Goal: Transaction & Acquisition: Purchase product/service

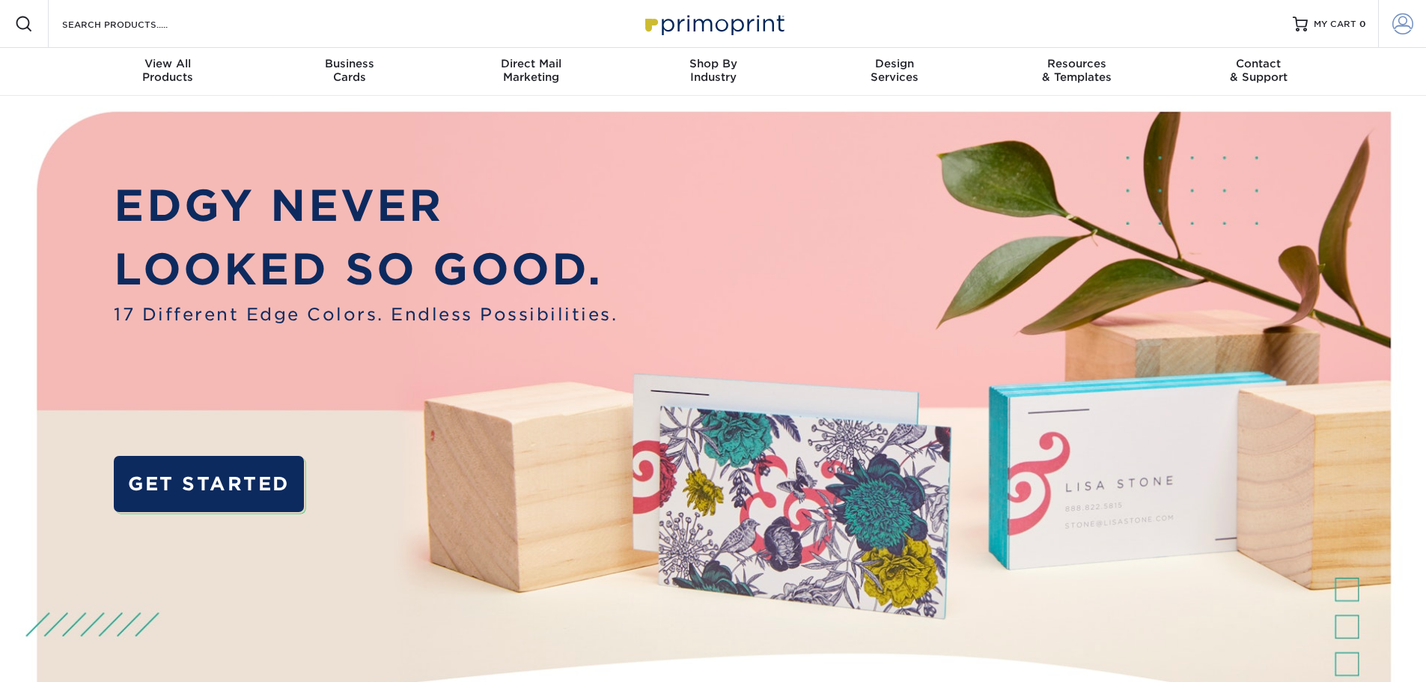
drag, startPoint x: 0, startPoint y: 0, endPoint x: 1409, endPoint y: 25, distance: 1409.3
click at [1409, 25] on span at bounding box center [1402, 23] width 21 height 21
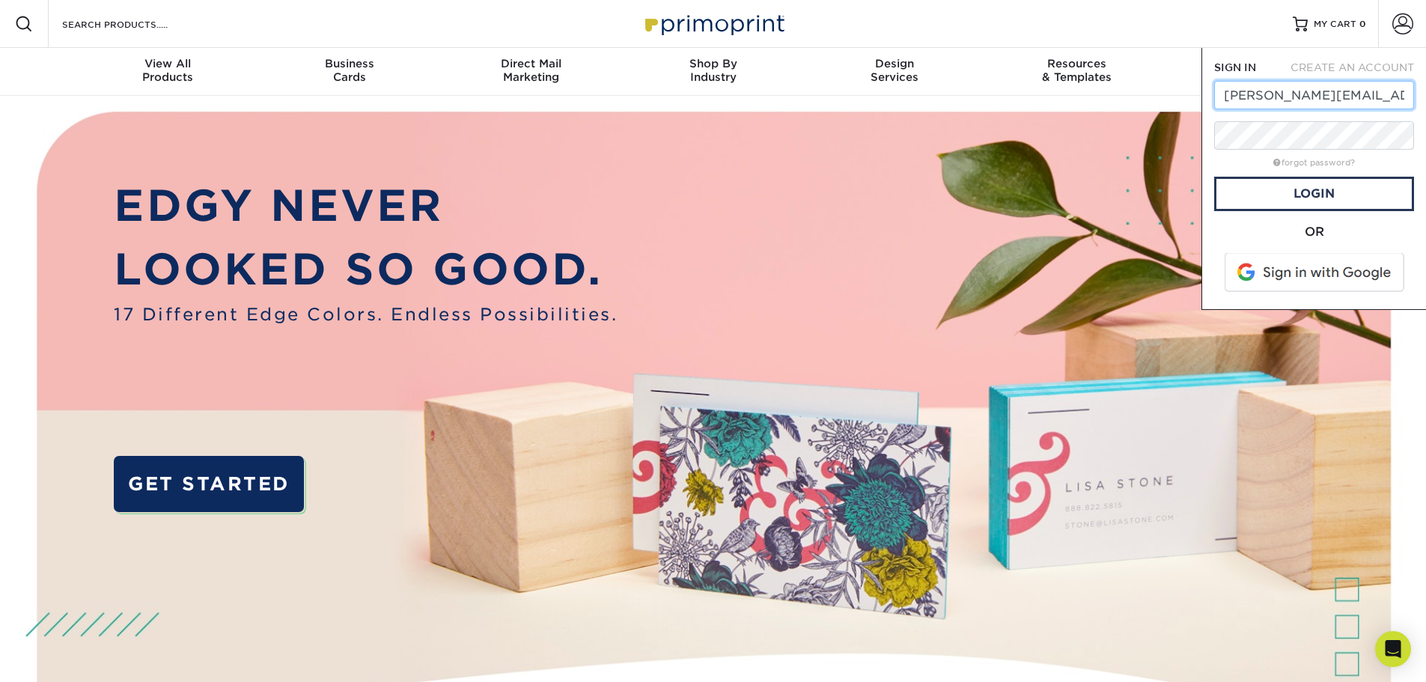
type input "[PERSON_NAME][EMAIL_ADDRESS][DOMAIN_NAME]"
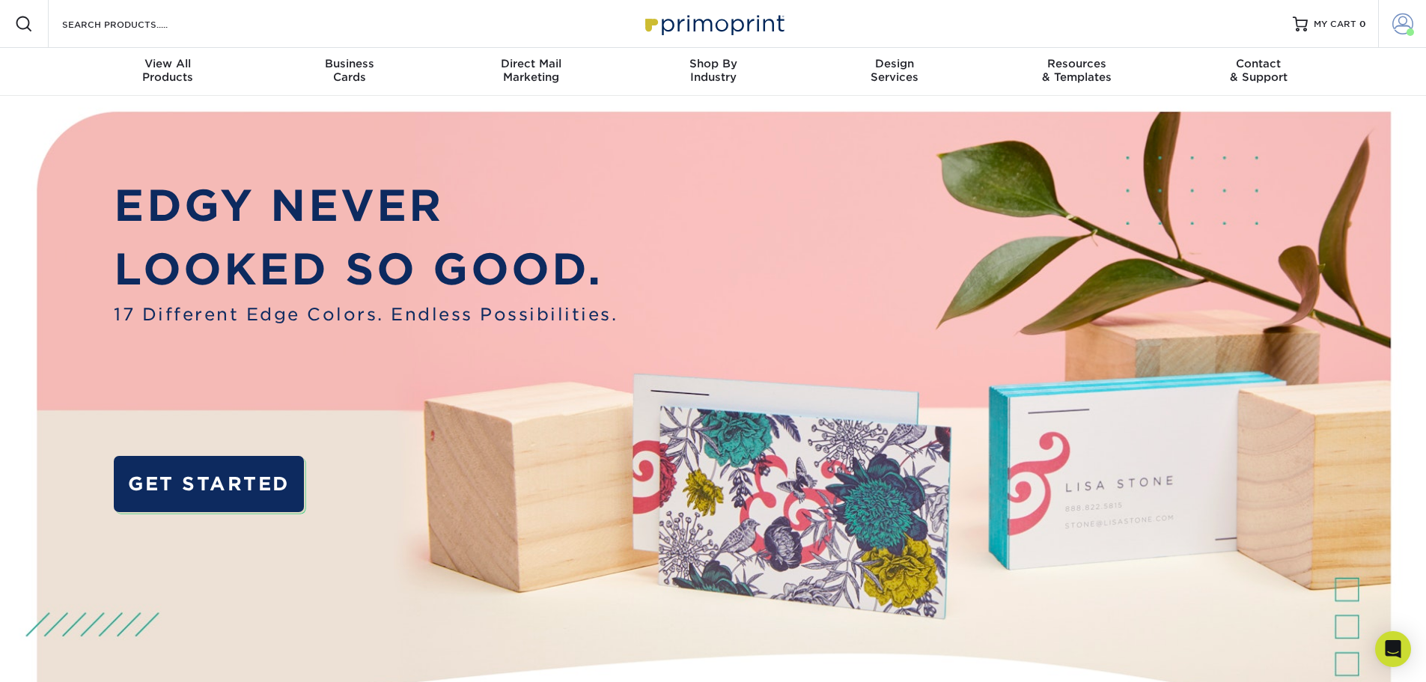
click at [1407, 29] on span at bounding box center [1409, 31] width 7 height 7
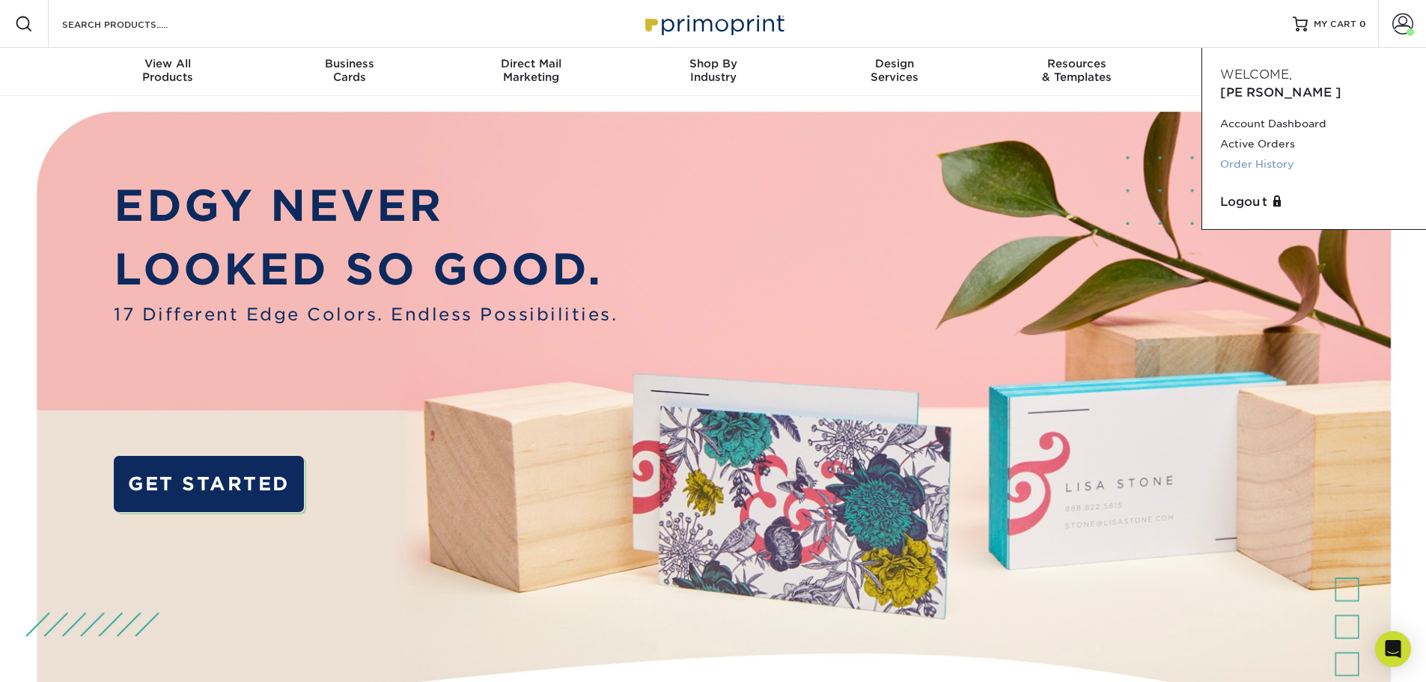
click at [1277, 154] on link "Order History" at bounding box center [1314, 164] width 188 height 20
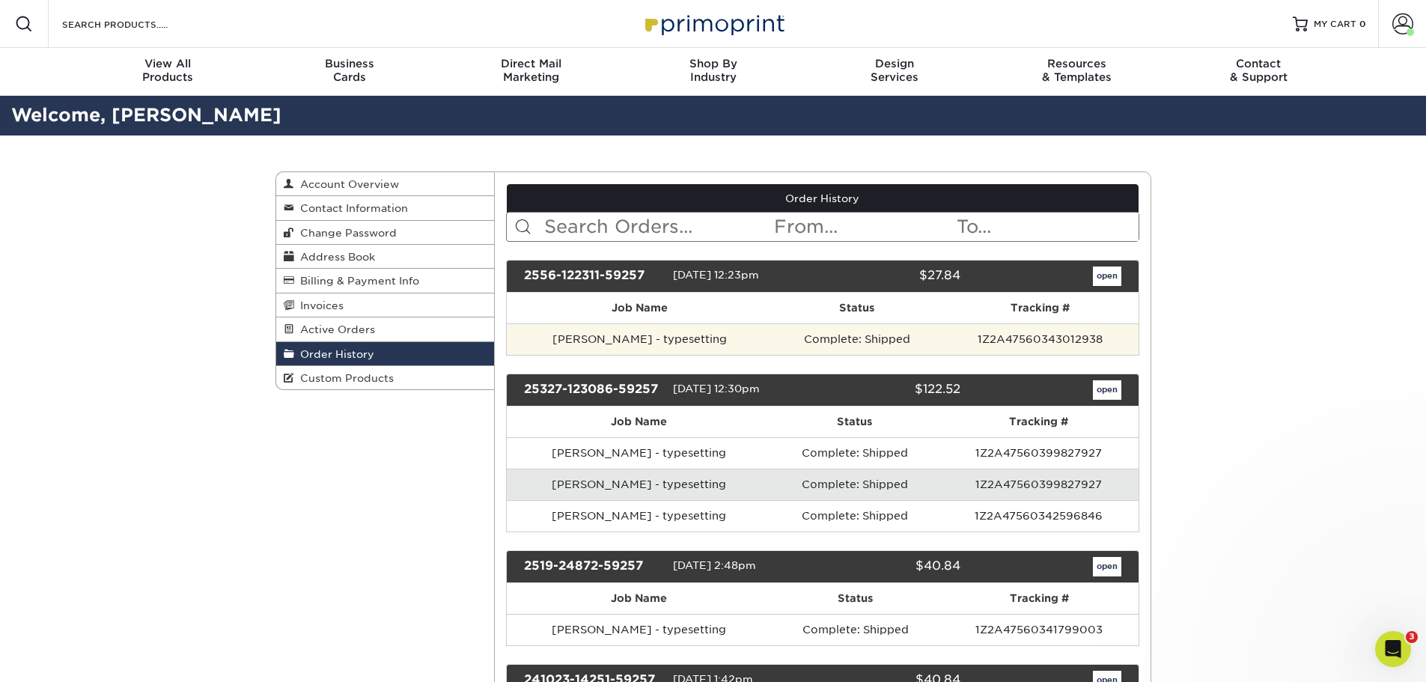
click at [1084, 343] on td "1Z2A47560343012938" at bounding box center [1039, 338] width 196 height 31
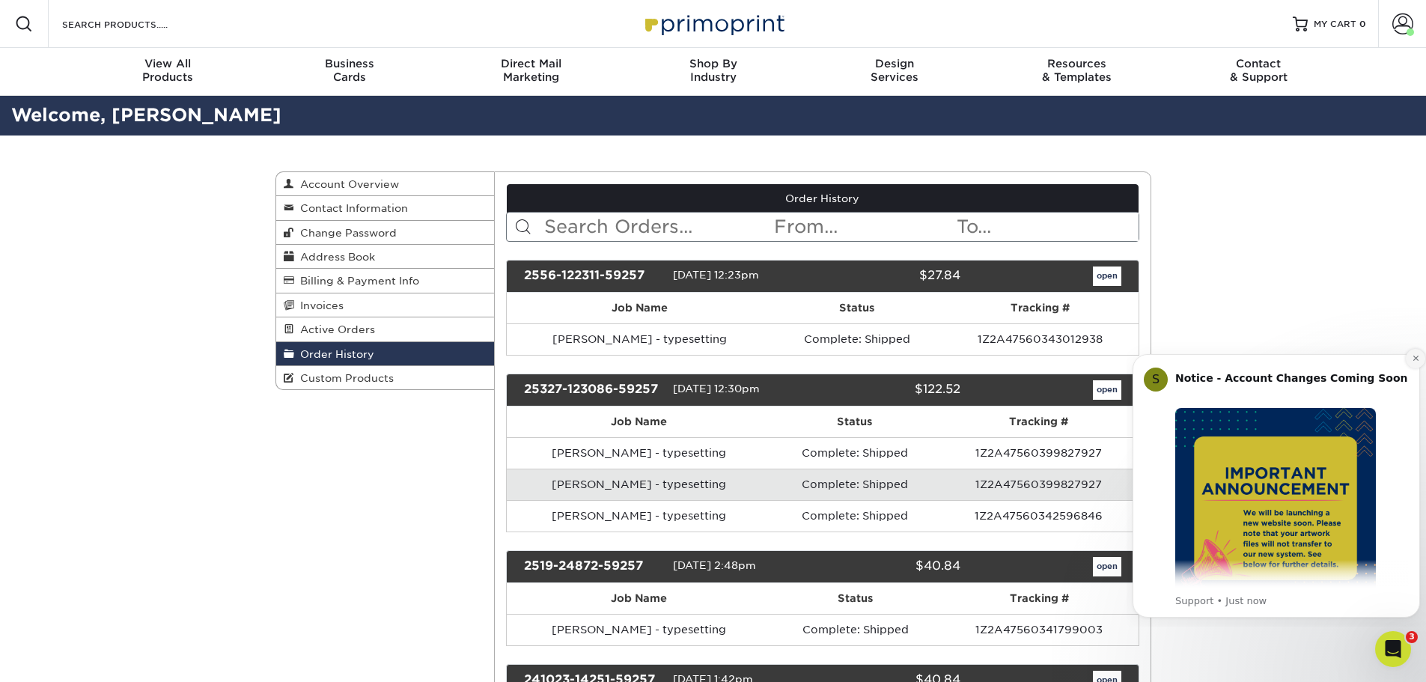
click at [1413, 358] on icon "Dismiss notification" at bounding box center [1415, 358] width 8 height 8
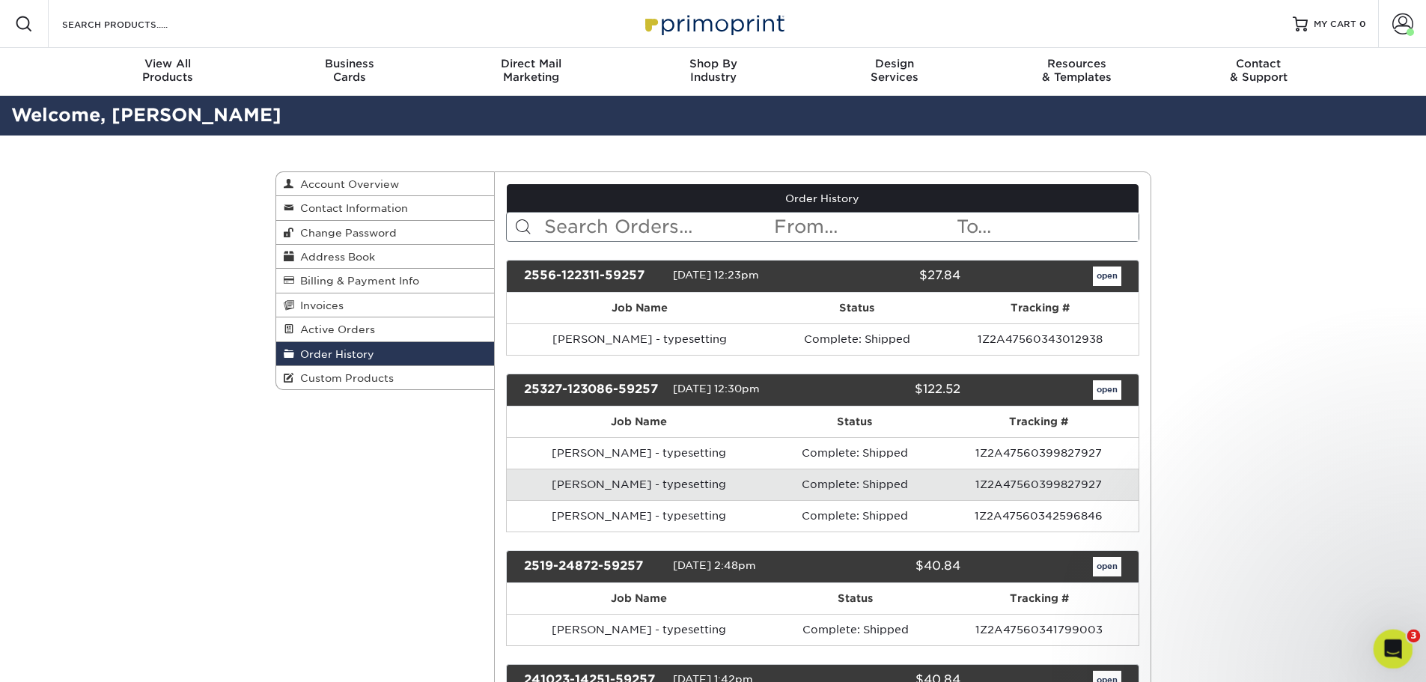
click at [1396, 641] on icon "Open Intercom Messenger" at bounding box center [1390, 647] width 25 height 25
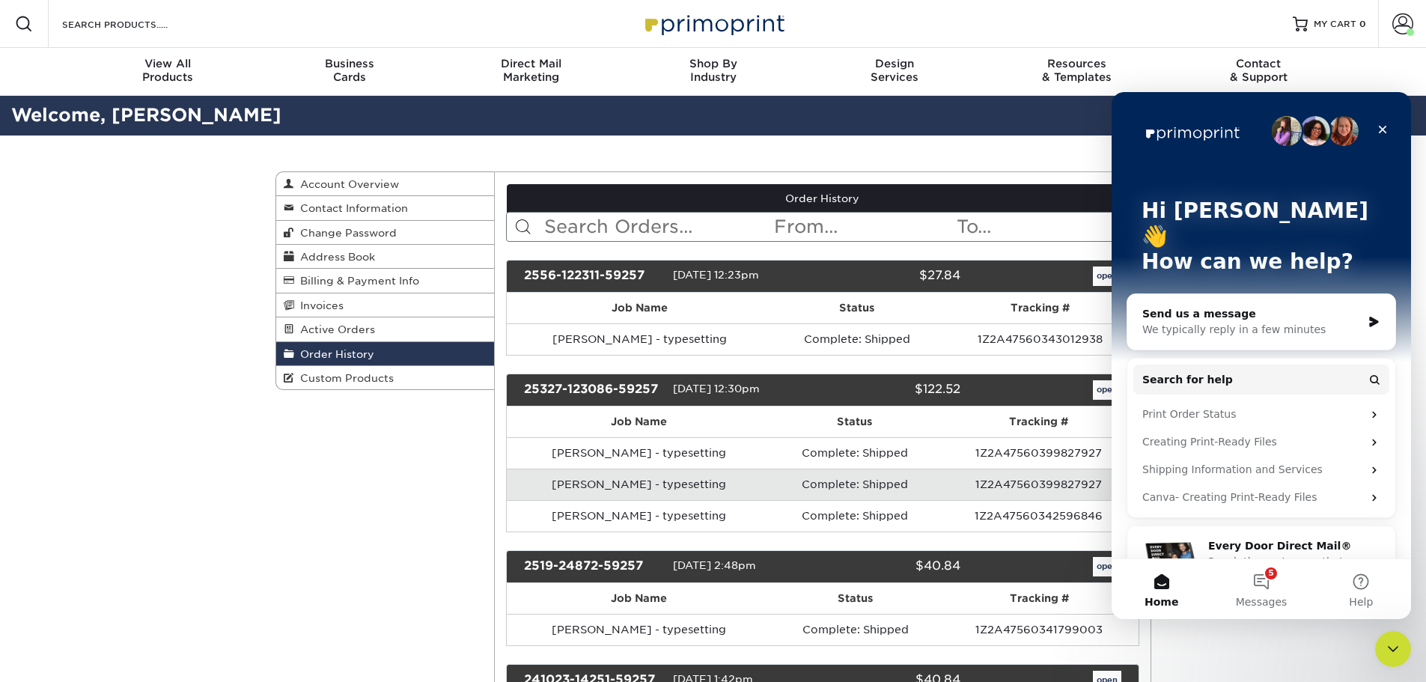
drag, startPoint x: 414, startPoint y: 467, endPoint x: 439, endPoint y: 450, distance: 29.7
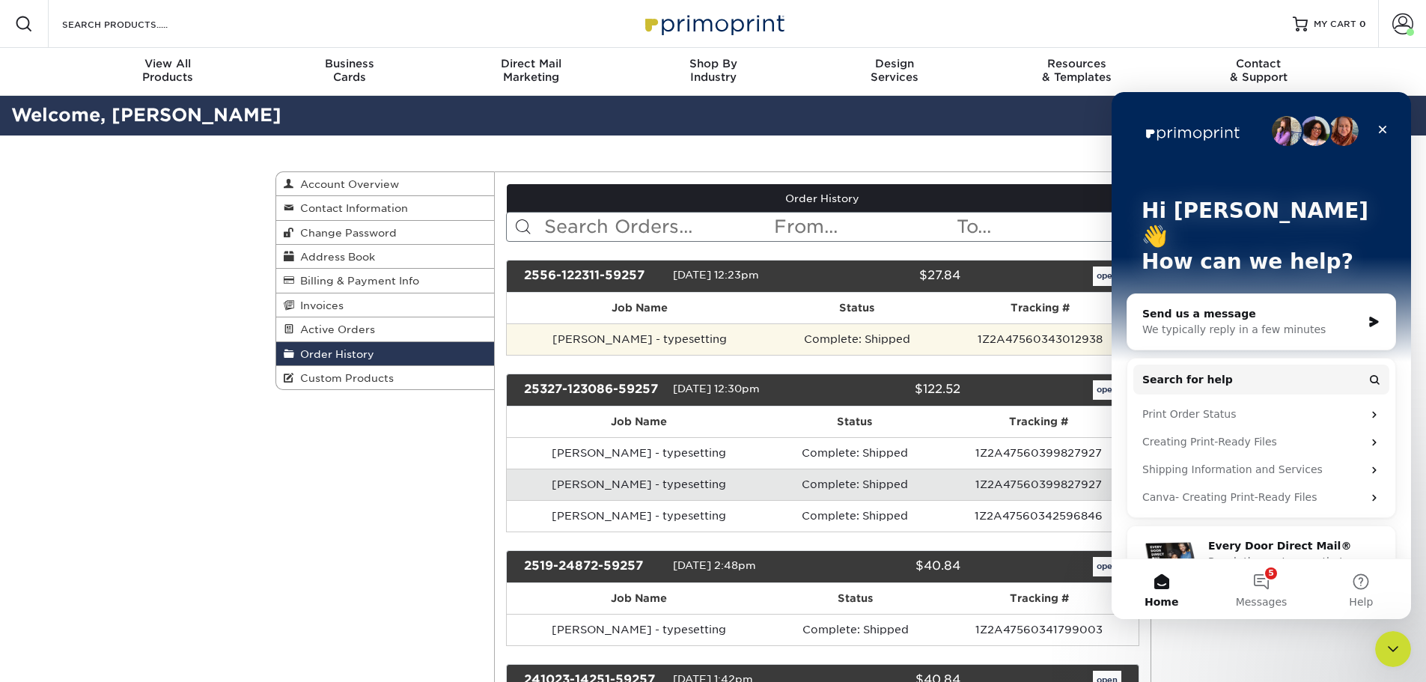
click at [912, 346] on td "Complete: Shipped" at bounding box center [856, 338] width 170 height 31
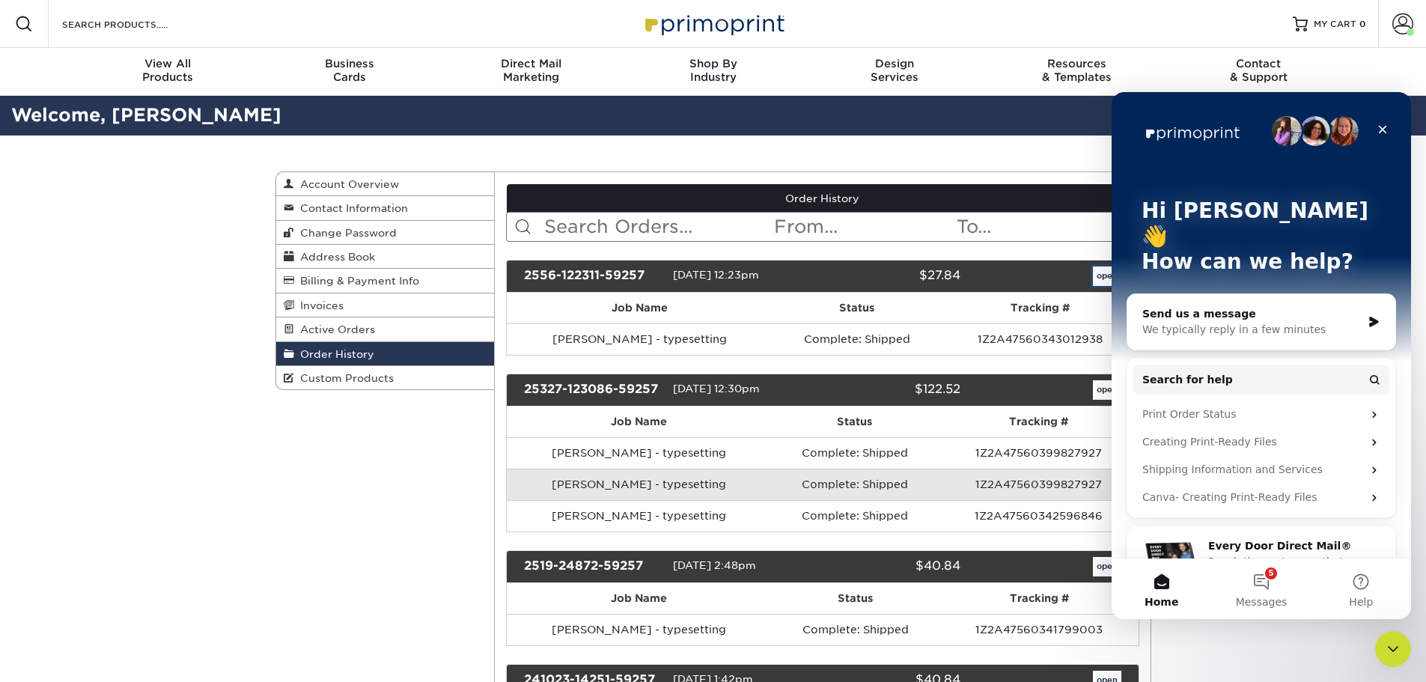
click at [1102, 275] on link "open" at bounding box center [1107, 275] width 28 height 19
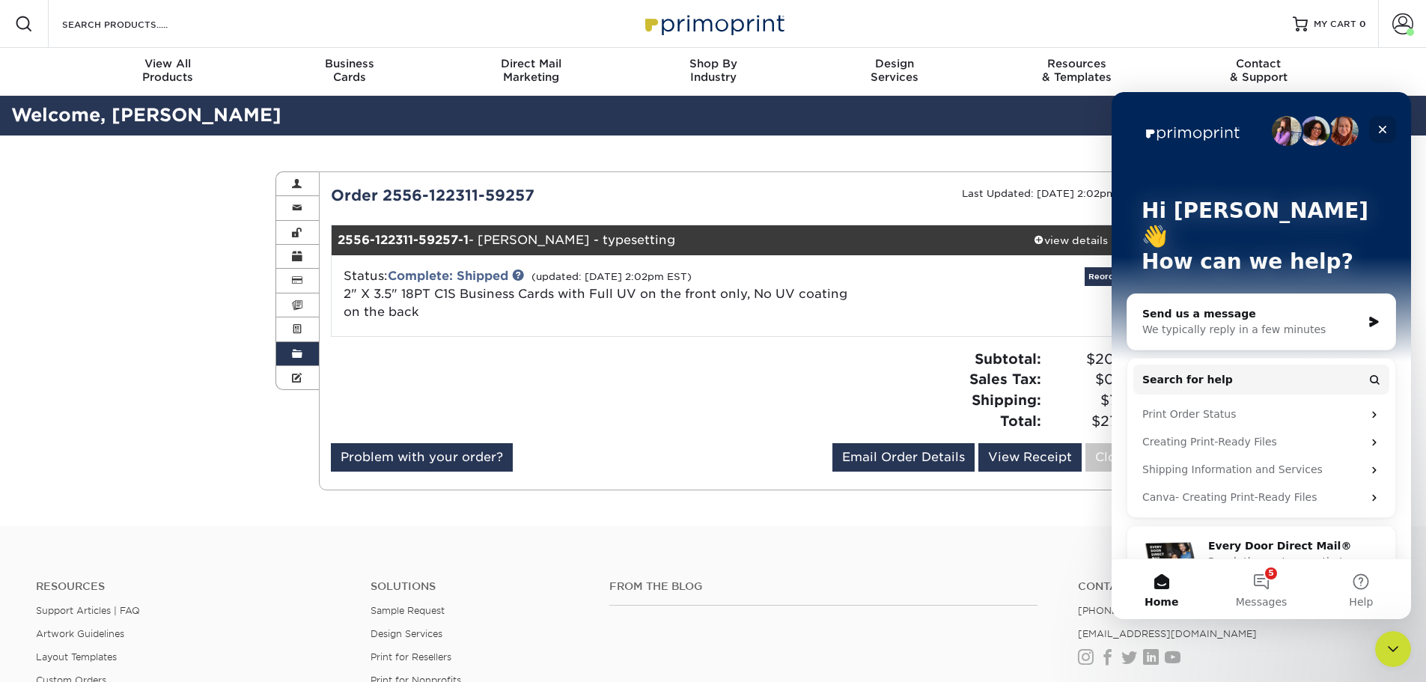
click at [1387, 128] on icon "Close" at bounding box center [1382, 129] width 12 height 12
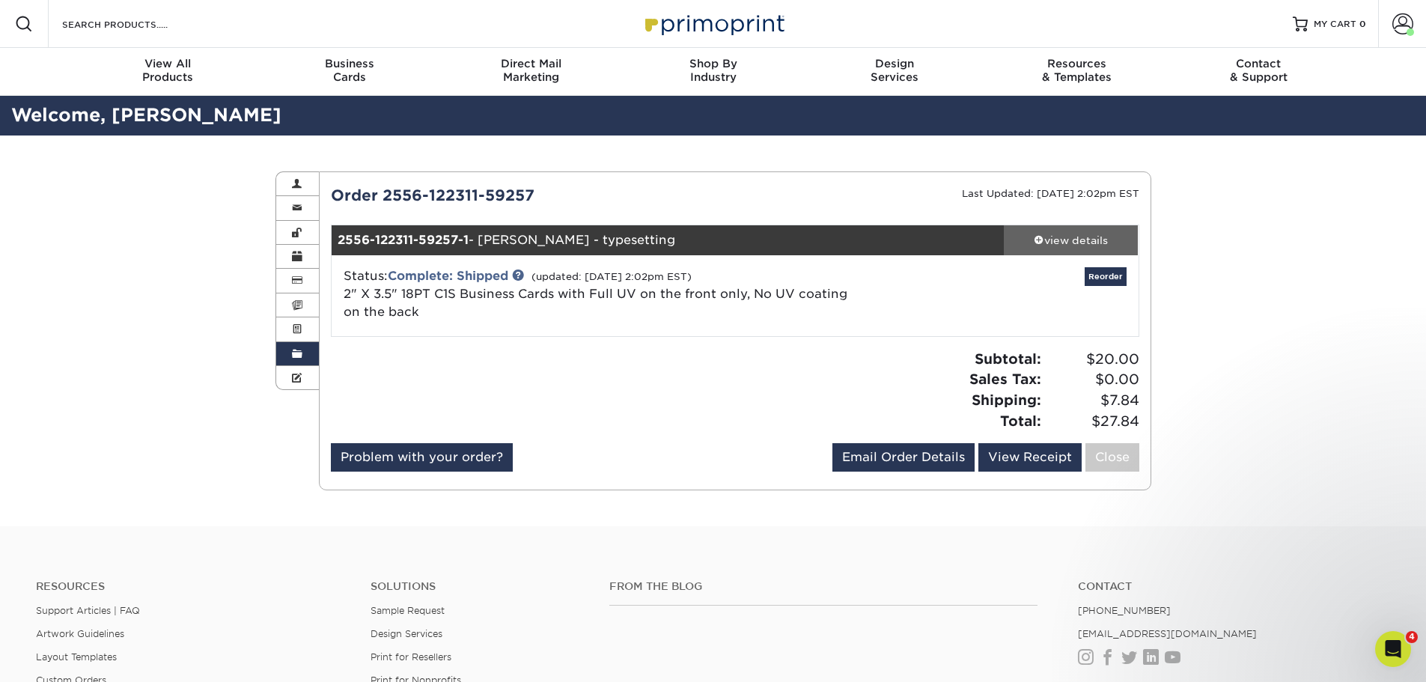
click at [1036, 239] on span at bounding box center [1038, 239] width 10 height 10
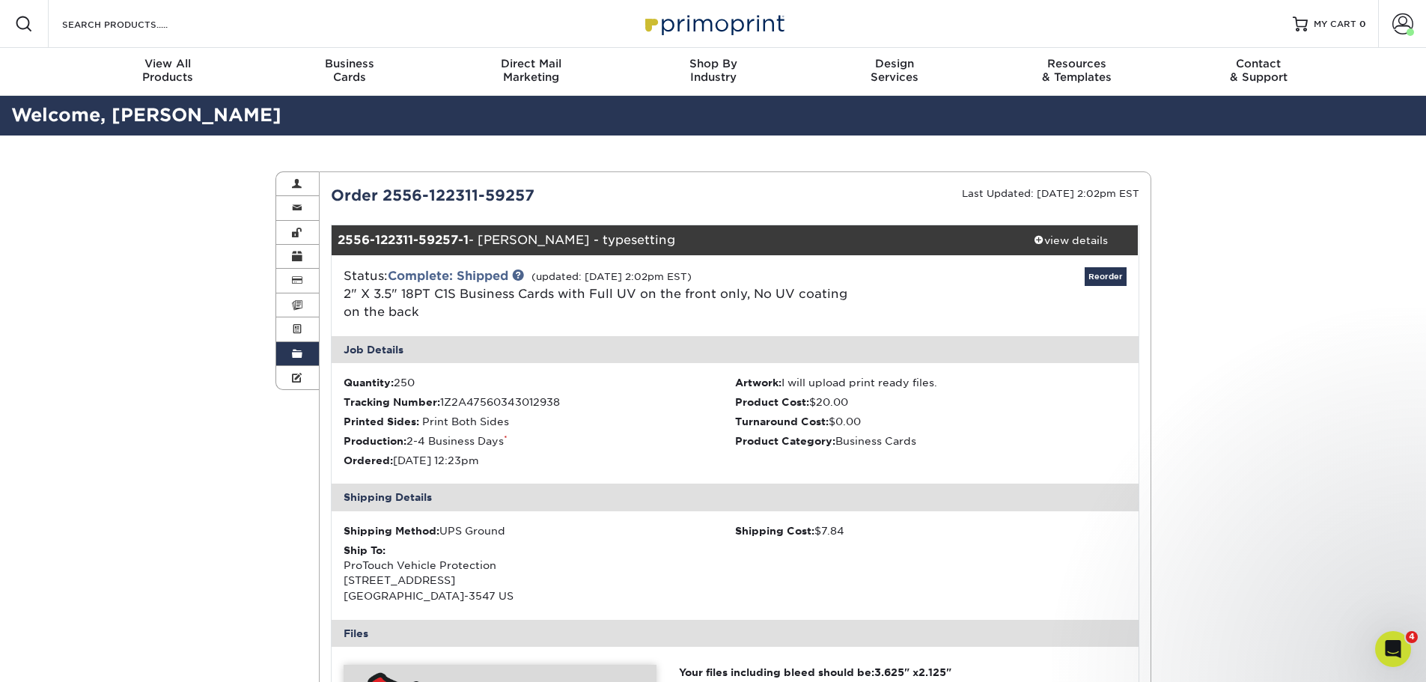
drag, startPoint x: 538, startPoint y: 195, endPoint x: 320, endPoint y: 202, distance: 218.6
click at [320, 202] on div "Order 2556-122311-59257" at bounding box center [527, 195] width 415 height 22
copy div "Order 2556-122311-59257"
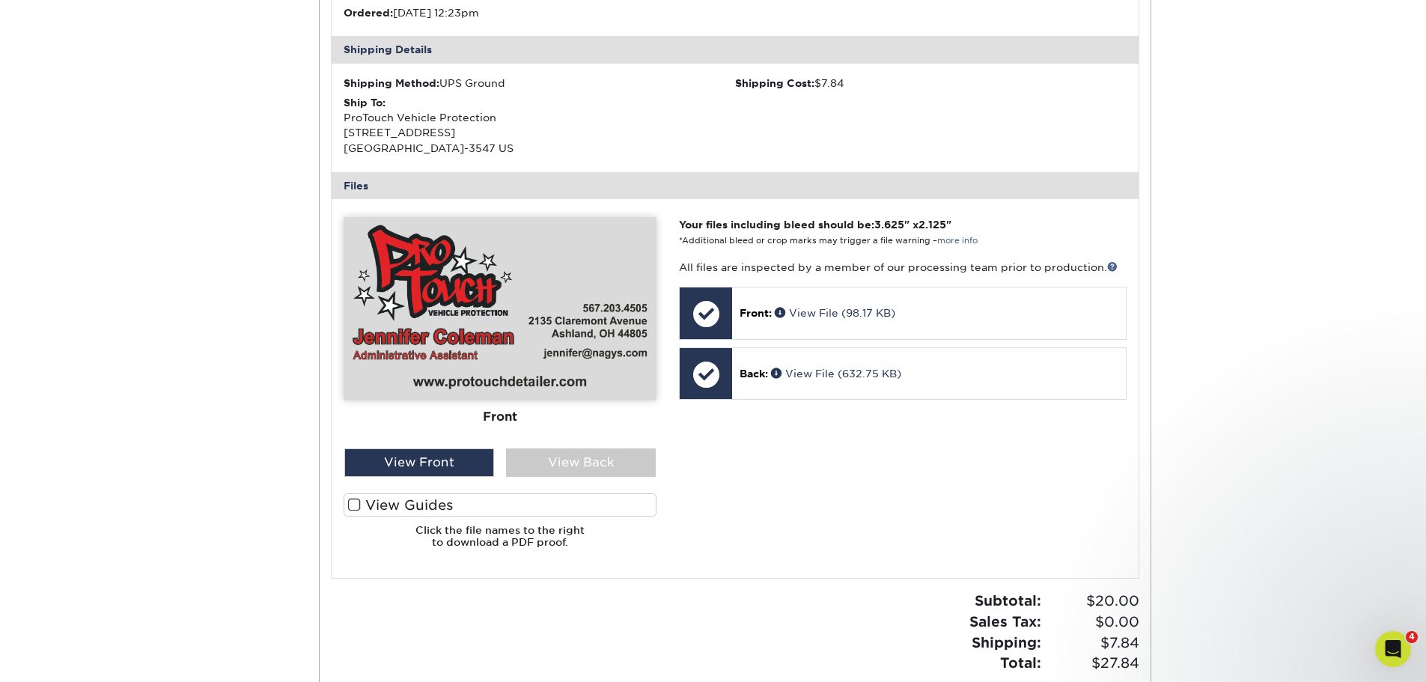
scroll to position [449, 0]
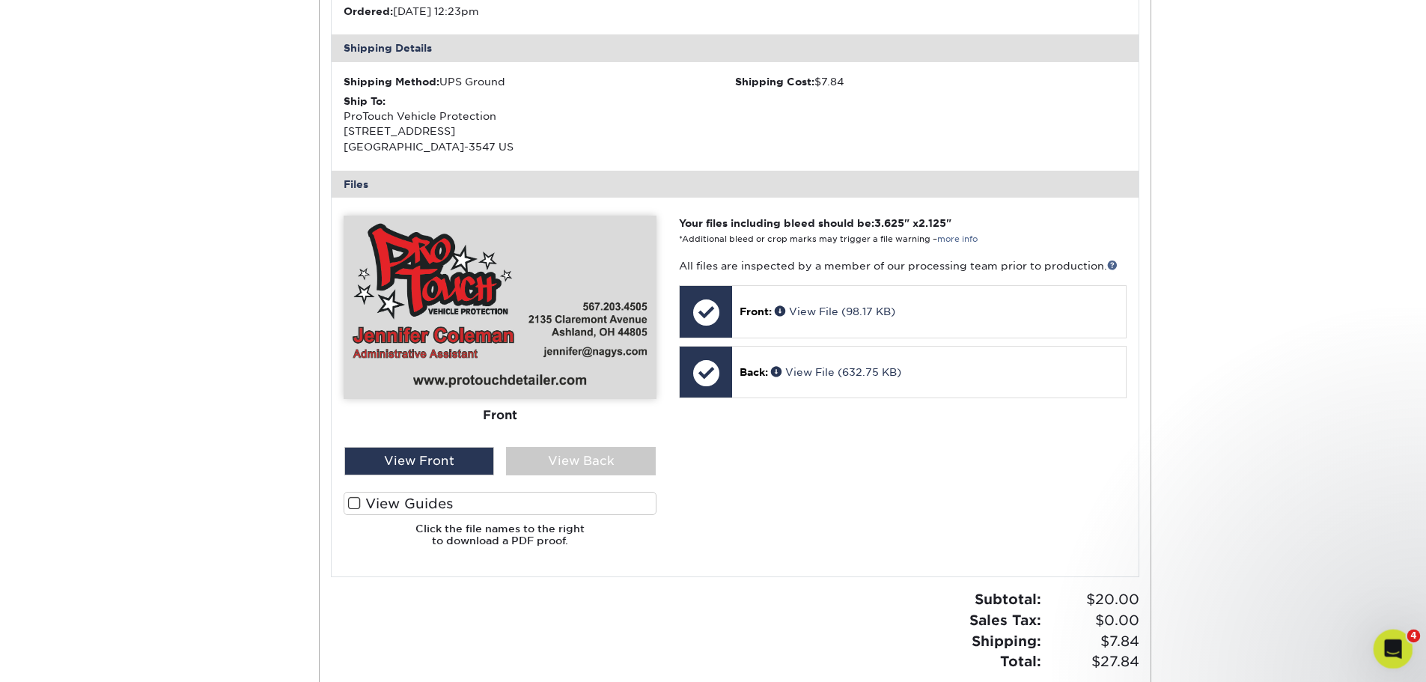
click at [1395, 644] on icon "Open Intercom Messenger" at bounding box center [1390, 647] width 25 height 25
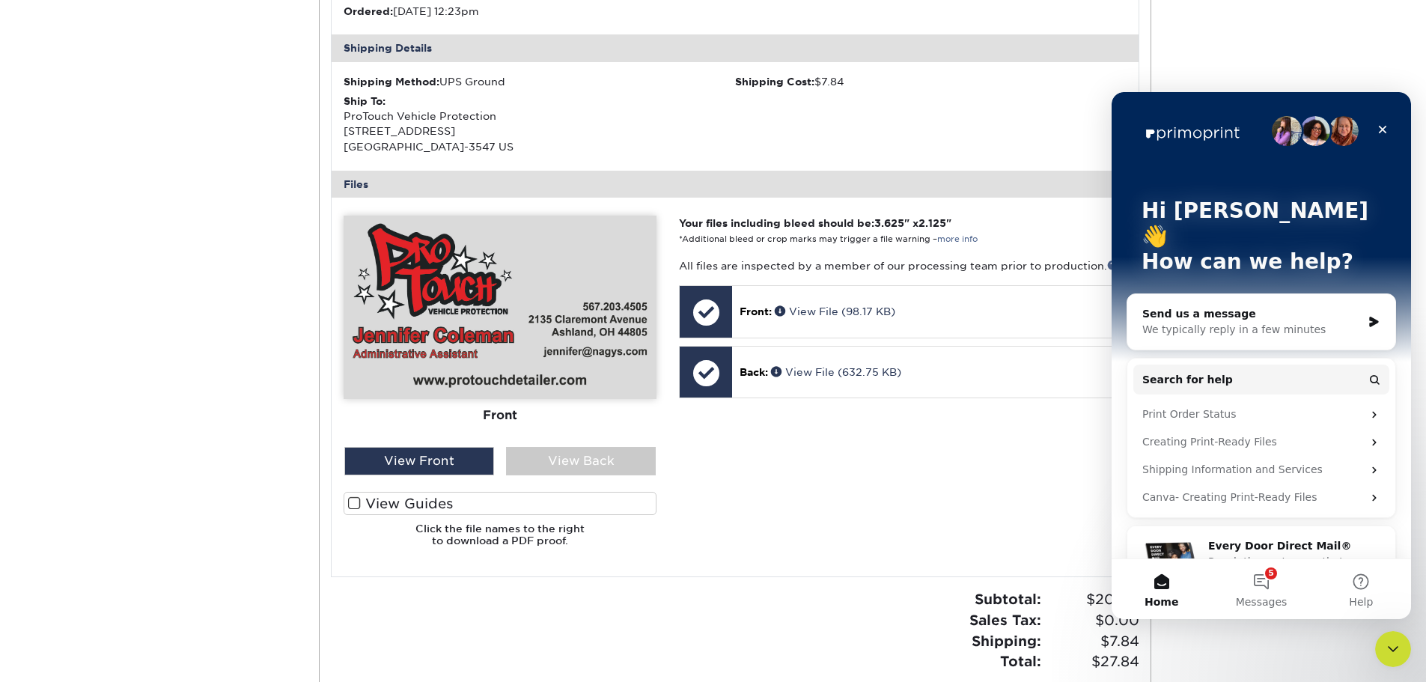
click at [1187, 322] on div "We typically reply in a few minutes" at bounding box center [1251, 330] width 219 height 16
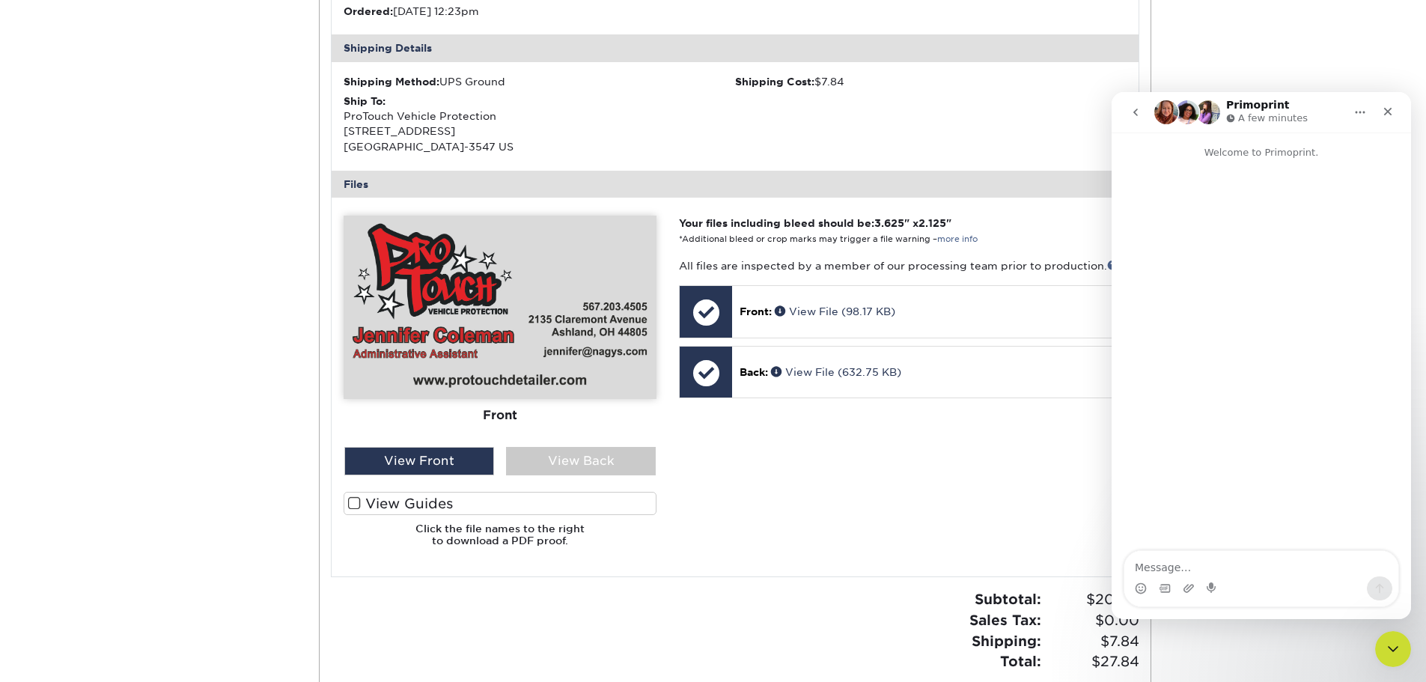
click at [1226, 570] on textarea "Message…" at bounding box center [1261, 563] width 274 height 25
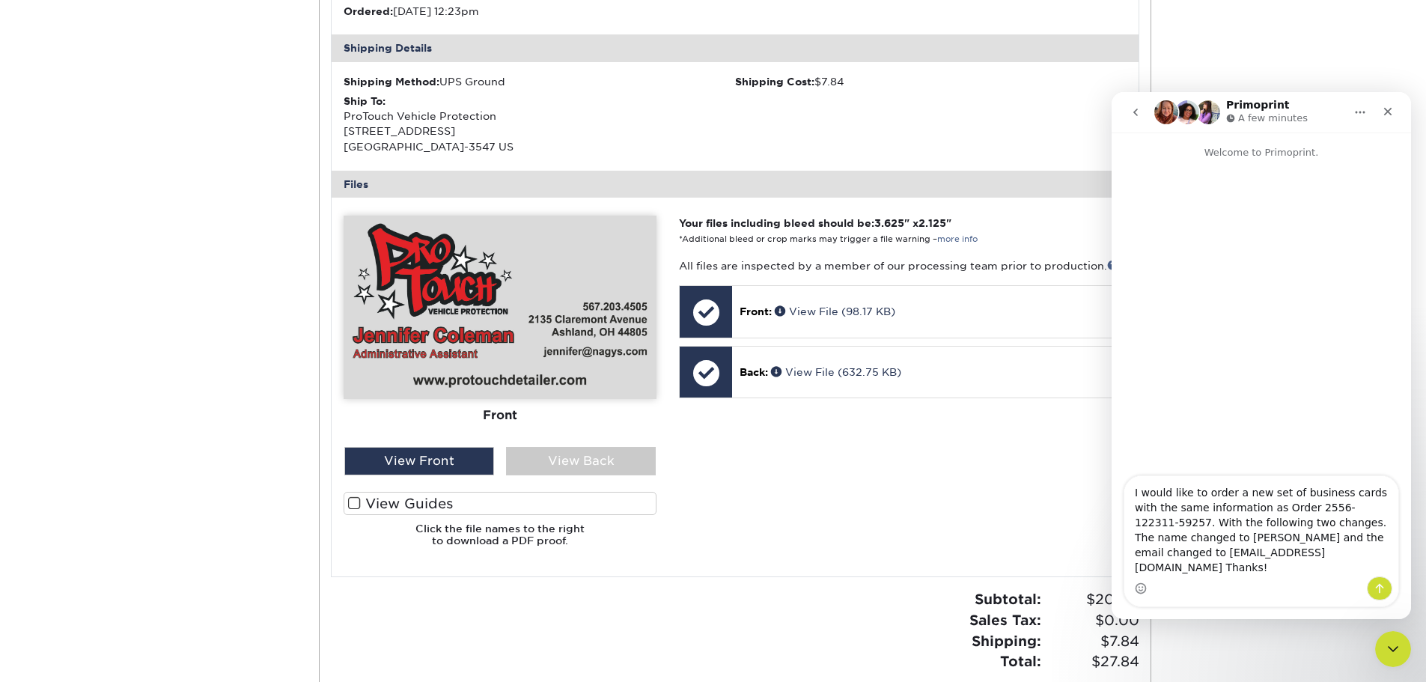
type textarea "I would like to order a new set of business cards with the same information as …"
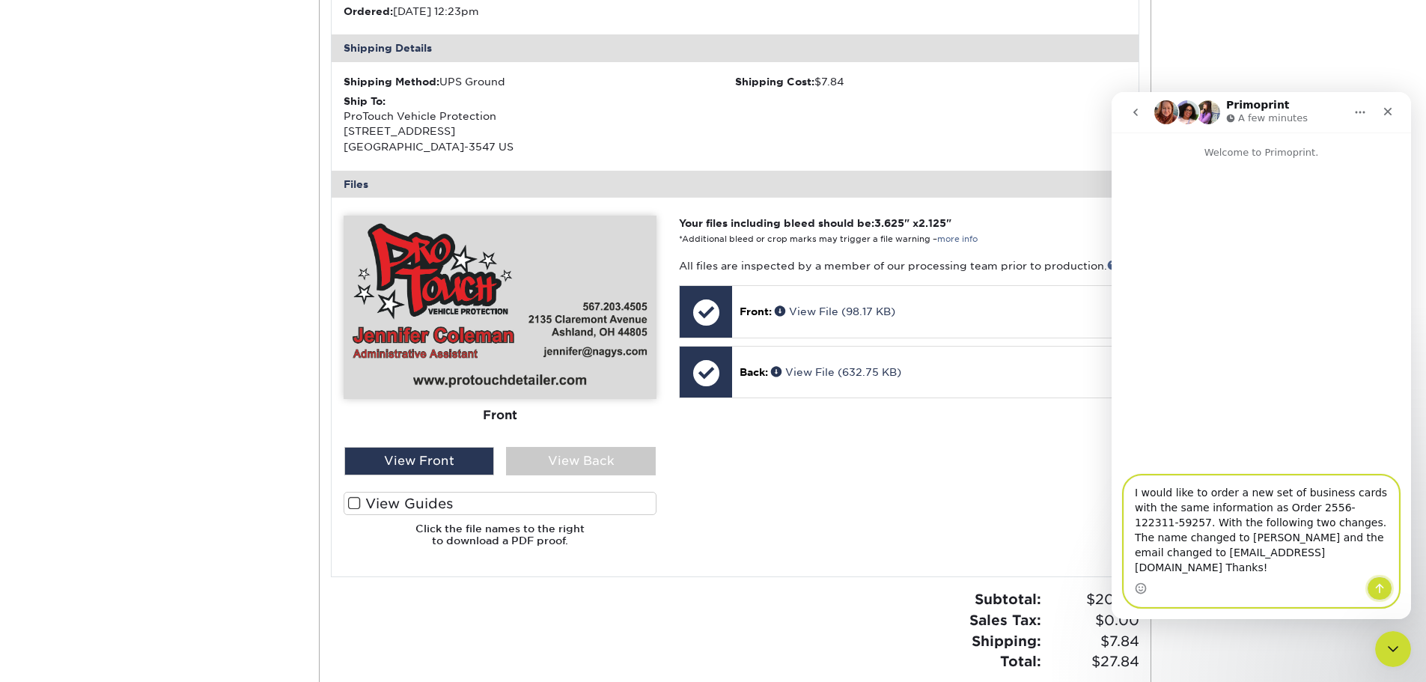
click at [1381, 585] on icon "Send a message…" at bounding box center [1379, 589] width 8 height 10
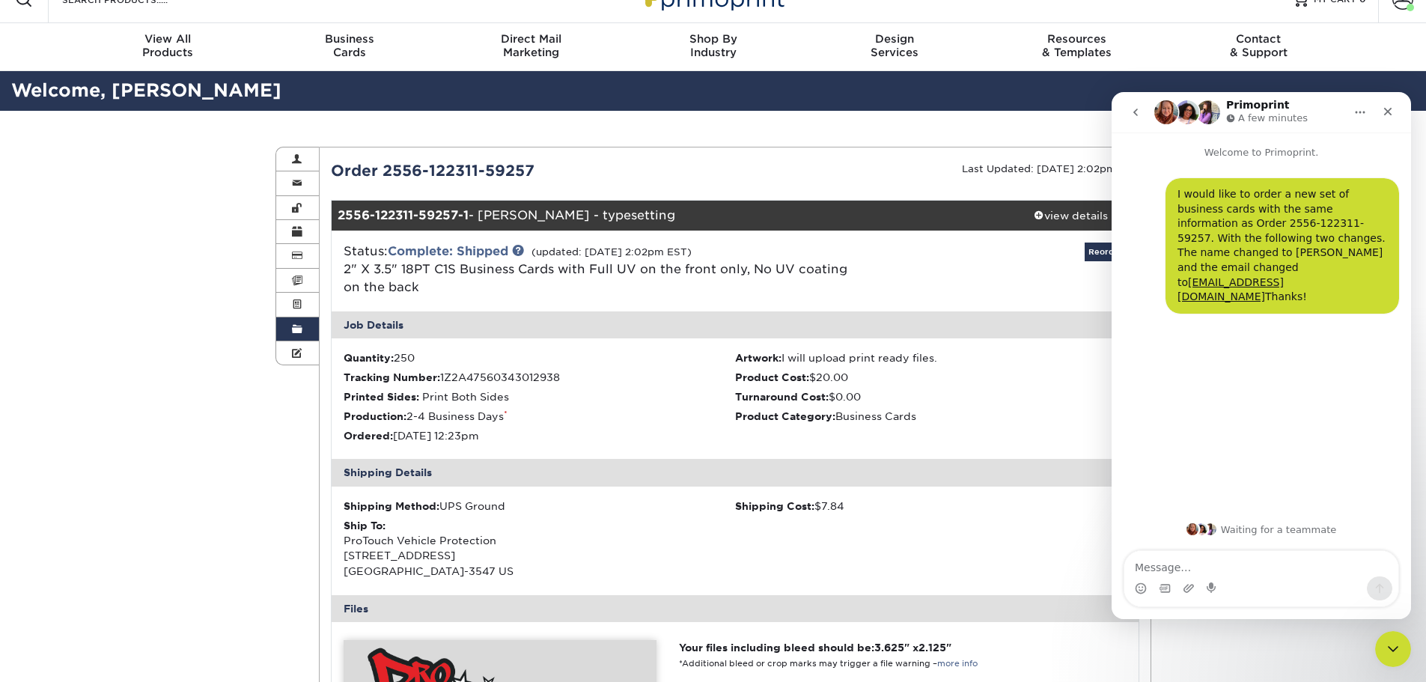
scroll to position [0, 0]
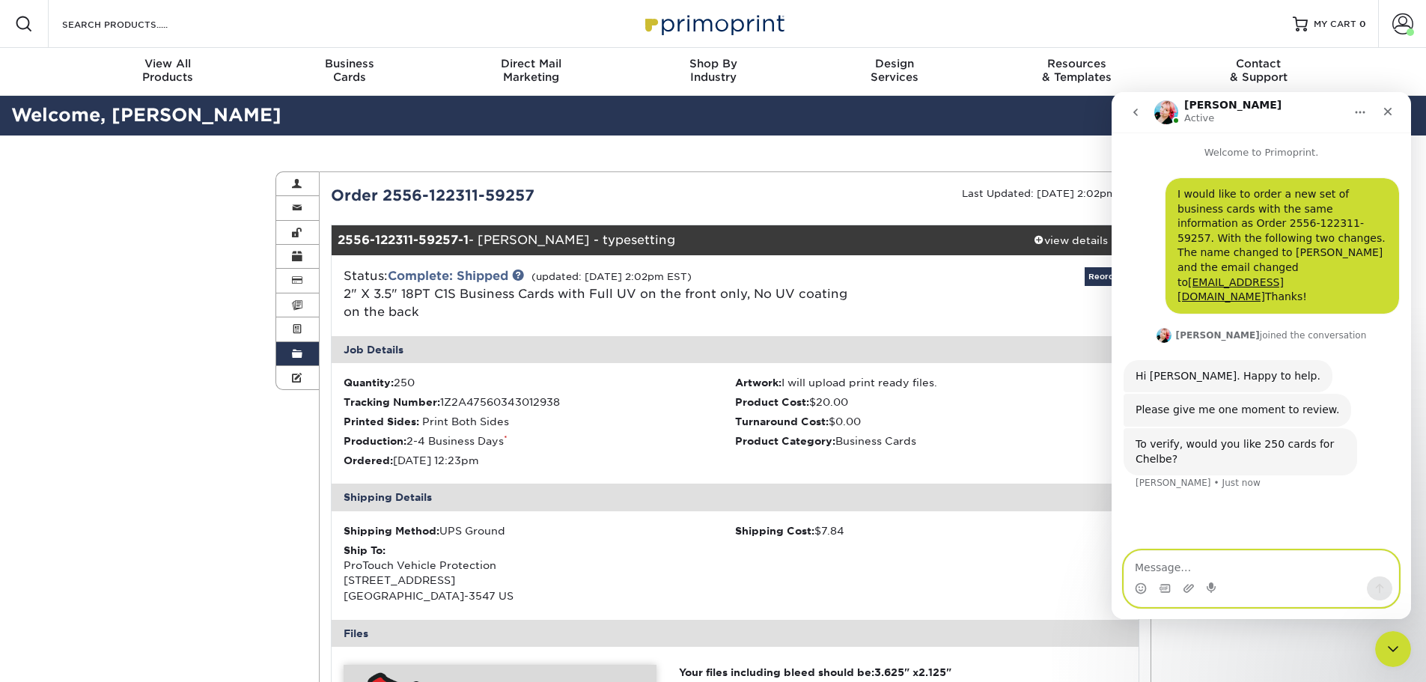
click at [1134, 566] on textarea "Message…" at bounding box center [1261, 563] width 274 height 25
type textarea "Correct"
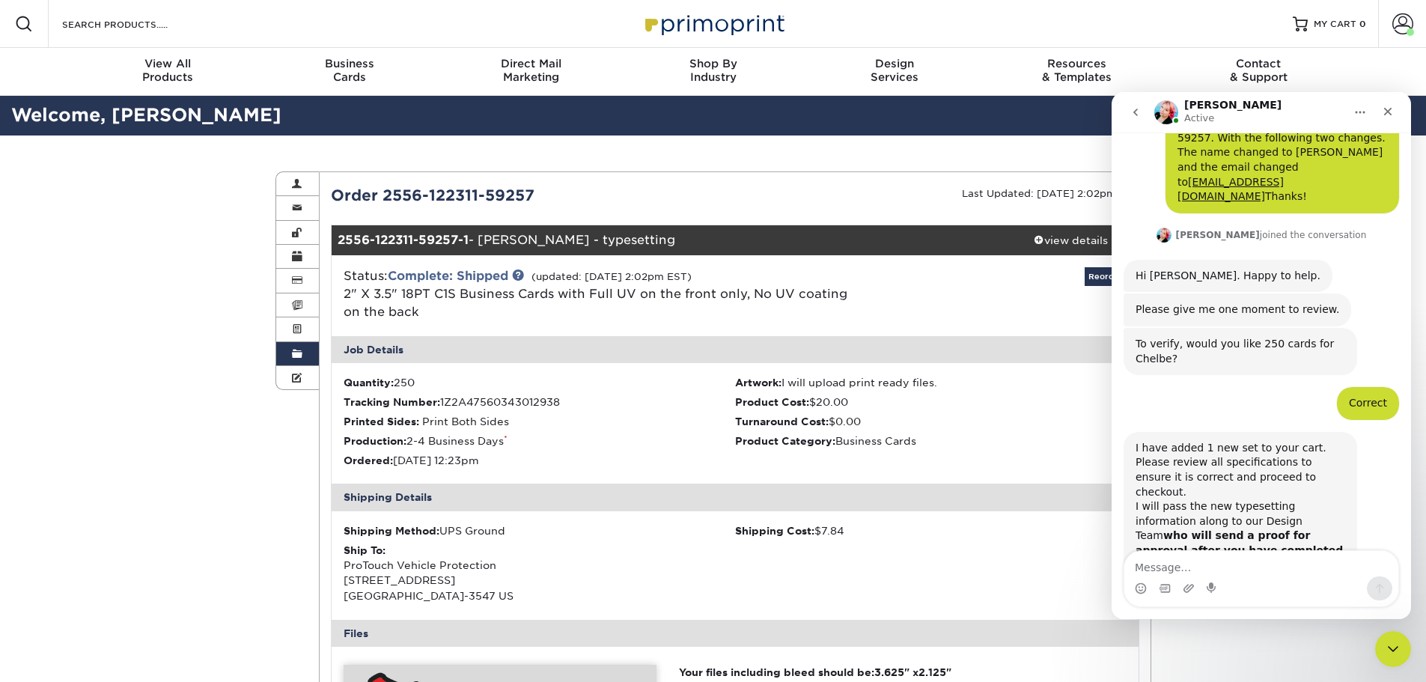
scroll to position [147, 0]
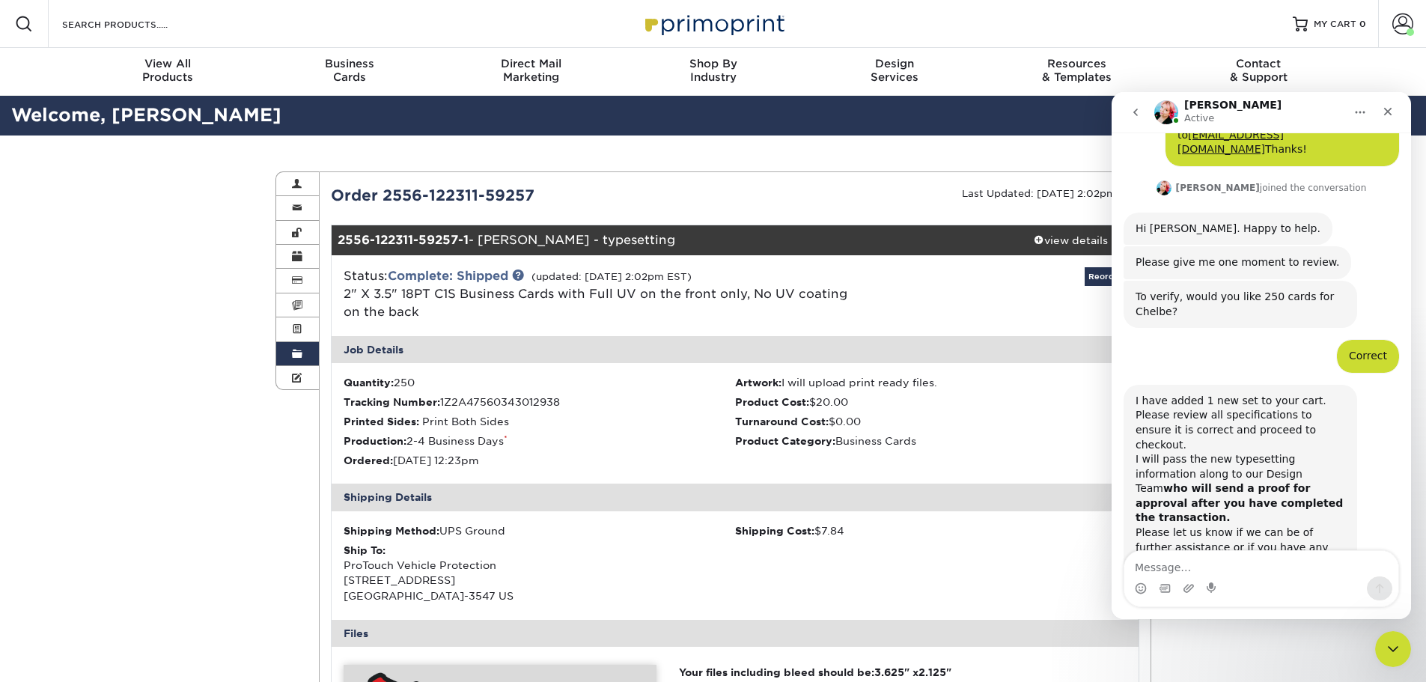
click at [182, 508] on div "Order History Account Overview Contact Information Change Password Address Book…" at bounding box center [713, 675] width 1426 height 1081
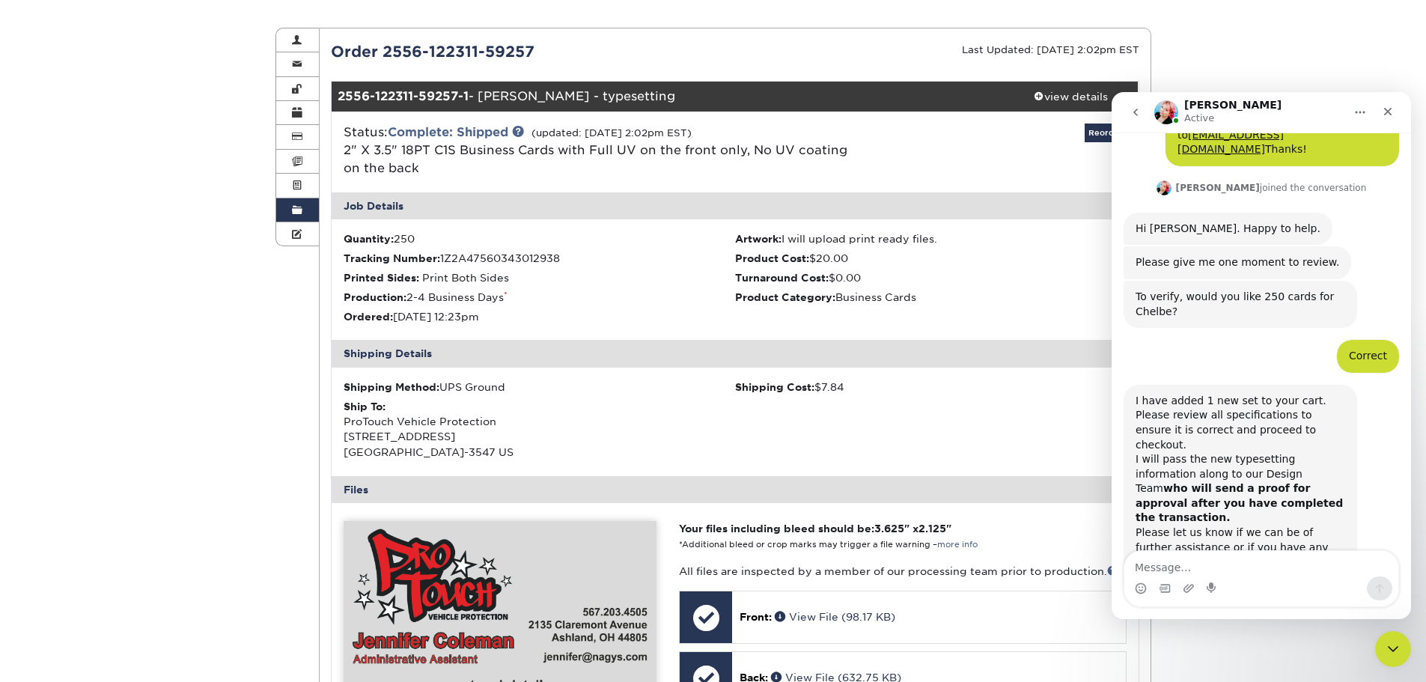
scroll to position [150, 0]
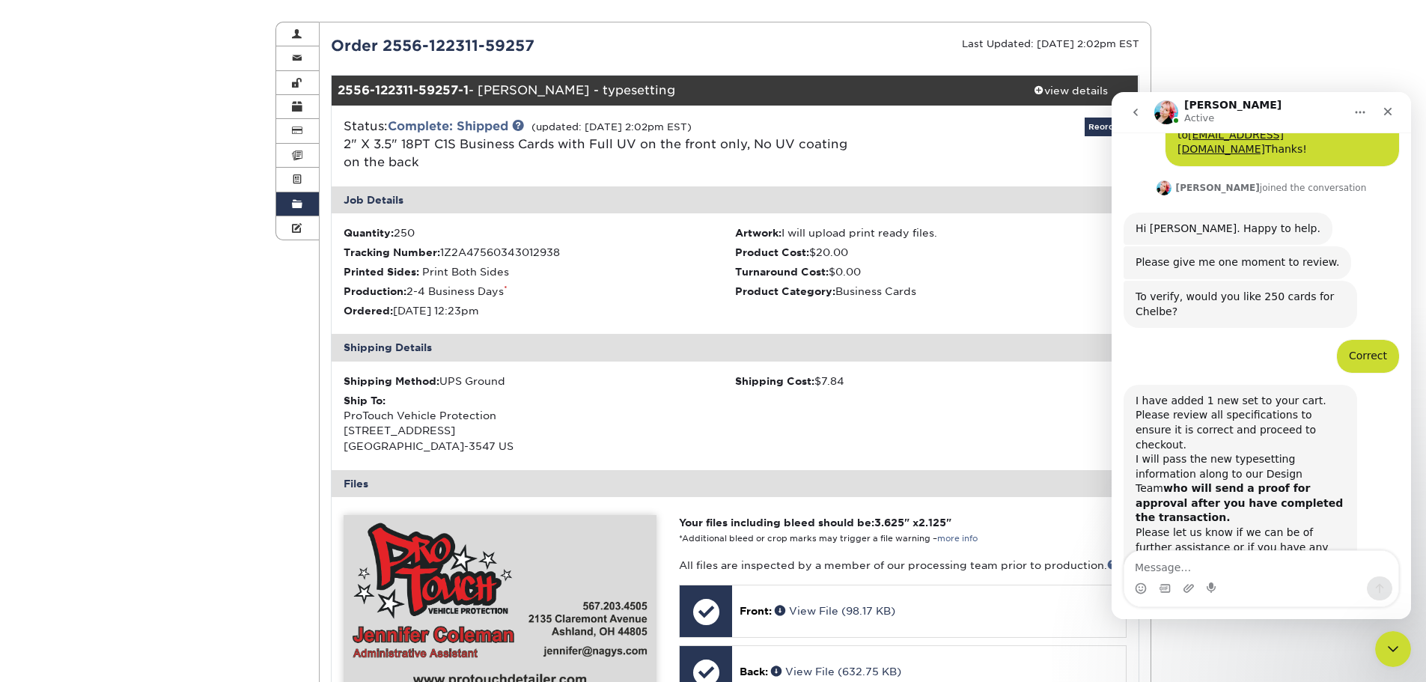
drag, startPoint x: 1276, startPoint y: 61, endPoint x: 1285, endPoint y: 60, distance: 9.0
click at [1277, 61] on div "Order History Account Overview Contact Information Change Password Address Book…" at bounding box center [713, 526] width 1426 height 1081
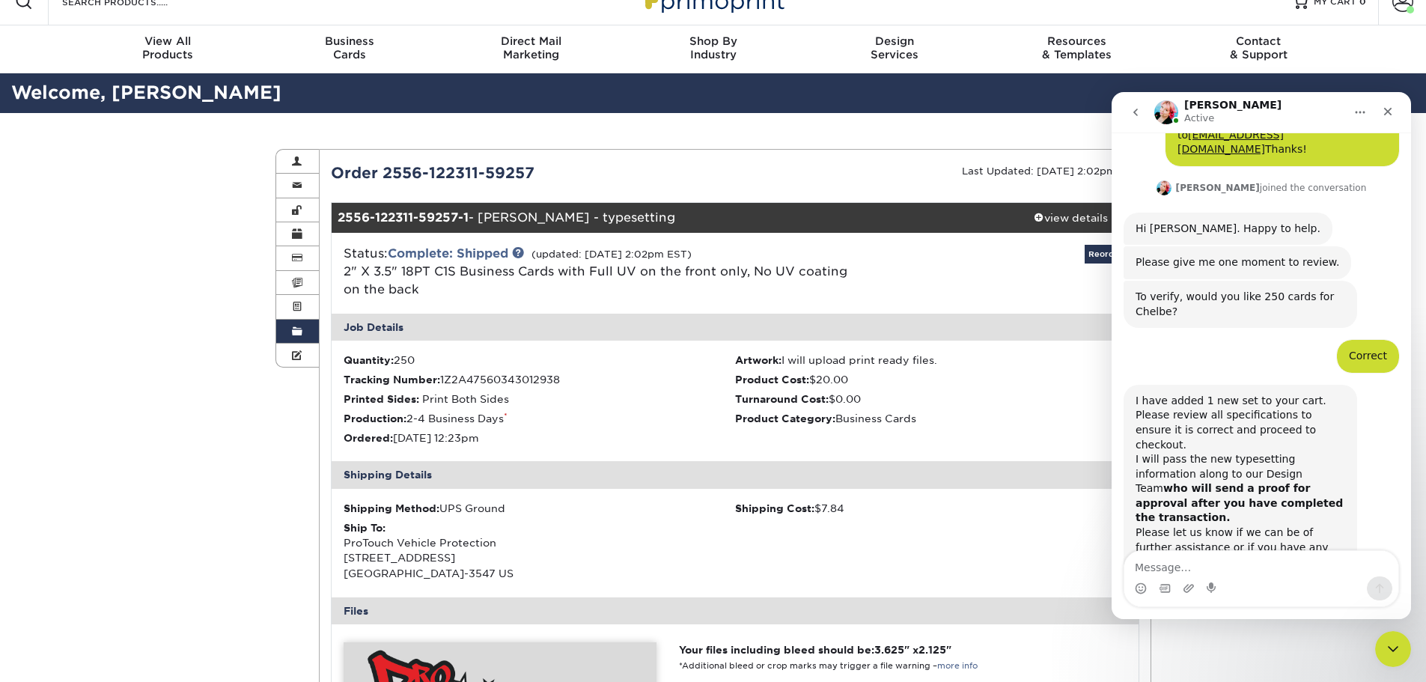
scroll to position [0, 0]
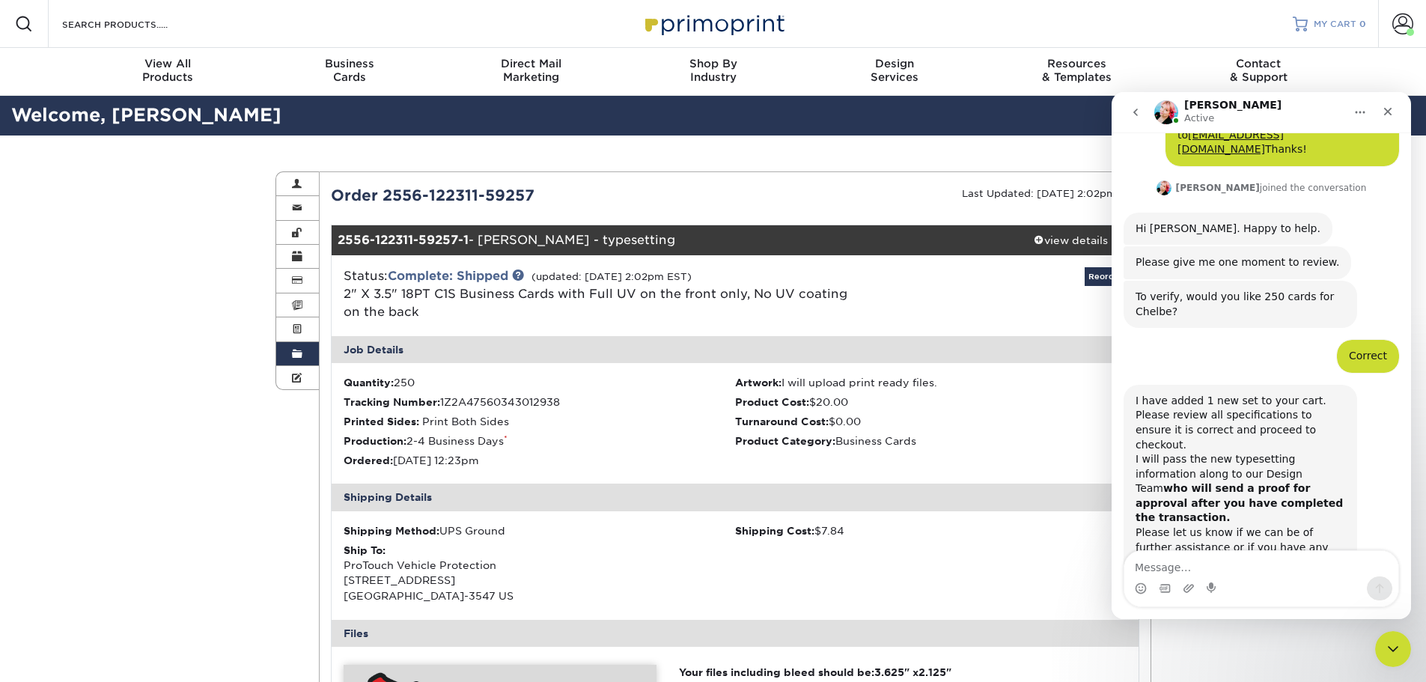
click at [1355, 18] on span "MY CART" at bounding box center [1334, 24] width 43 height 13
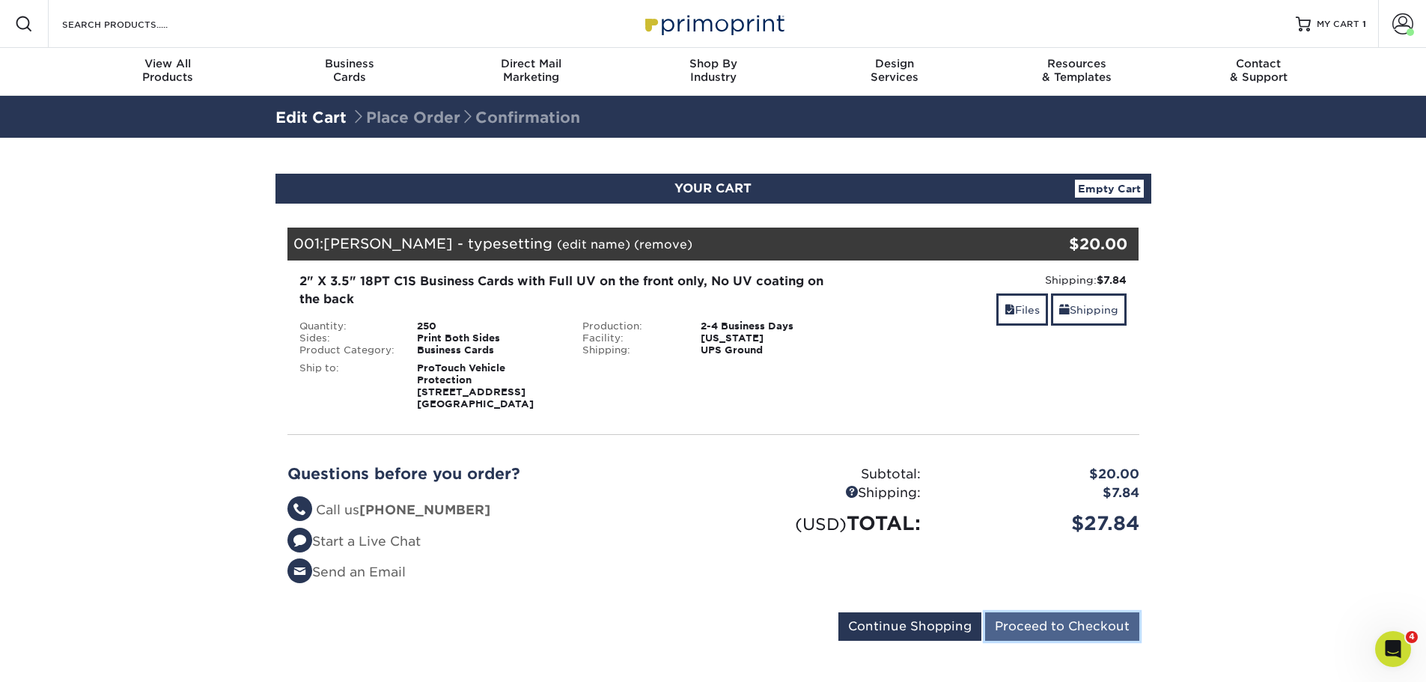
click at [1087, 629] on input "Proceed to Checkout" at bounding box center [1062, 626] width 154 height 28
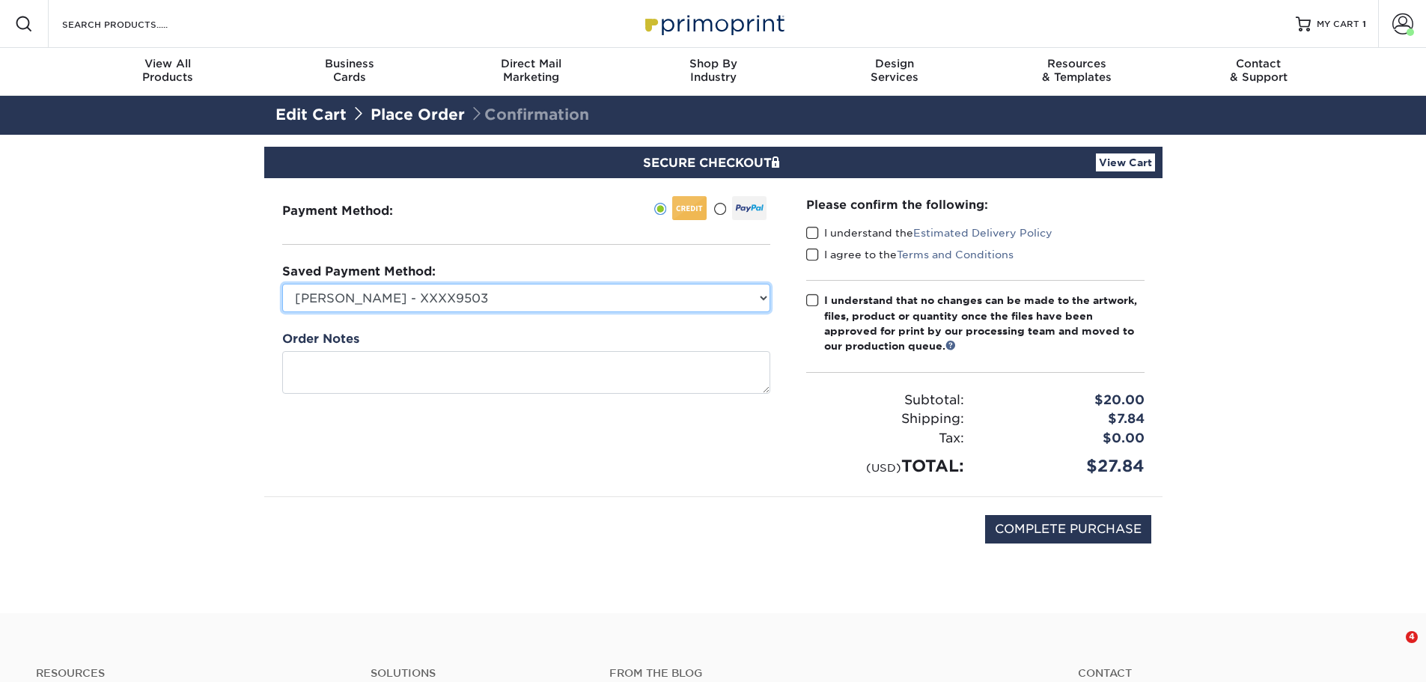
click at [438, 295] on select "Hallie - XXXX9503 New Credit Card" at bounding box center [526, 298] width 488 height 28
click at [282, 284] on select "Hallie - XXXX9503 New Credit Card" at bounding box center [526, 298] width 488 height 28
click at [810, 234] on span at bounding box center [812, 233] width 13 height 14
click at [0, 0] on input "I understand the Estimated Delivery Policy" at bounding box center [0, 0] width 0 height 0
click at [813, 254] on span at bounding box center [812, 255] width 13 height 14
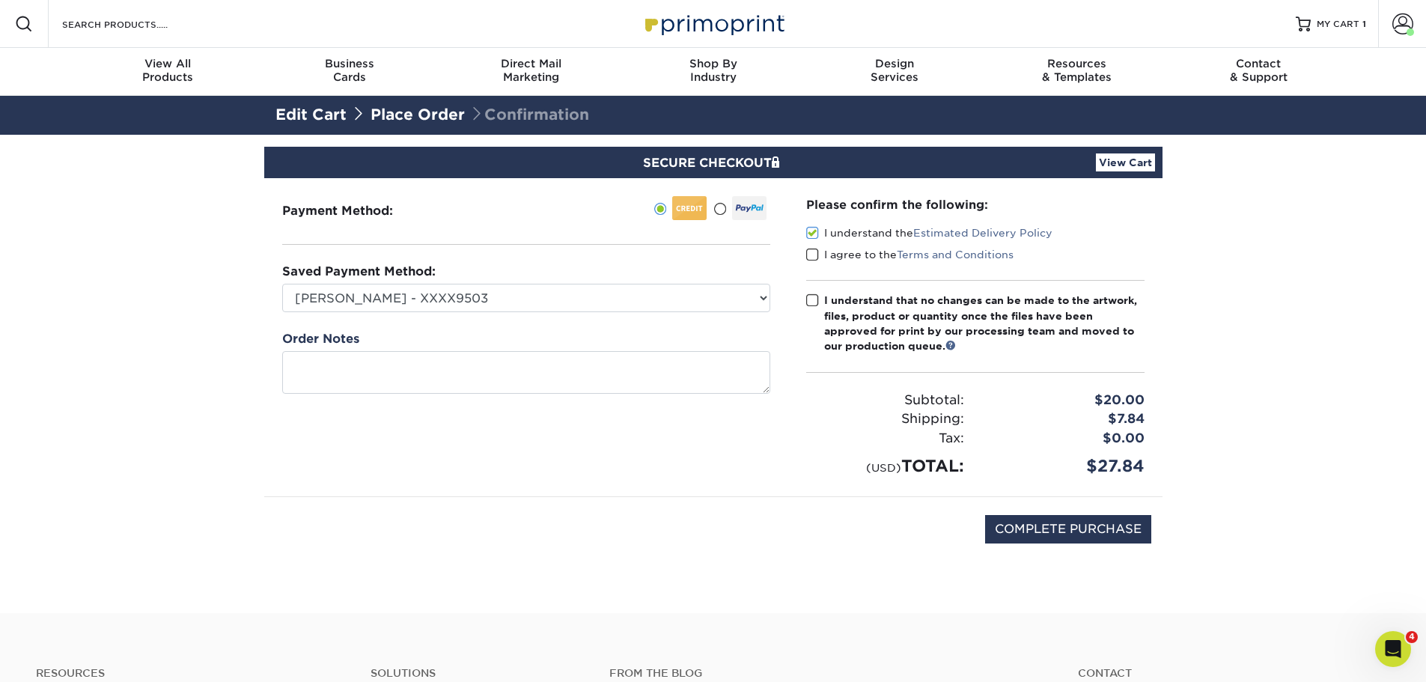
click at [0, 0] on input "I agree to the Terms and Conditions" at bounding box center [0, 0] width 0 height 0
click at [813, 306] on span at bounding box center [812, 300] width 13 height 14
click at [0, 0] on input "I understand that no changes can be made to the artwork, files, product or quan…" at bounding box center [0, 0] width 0 height 0
click at [1099, 529] on input "COMPLETE PURCHASE" at bounding box center [1068, 529] width 166 height 28
type input "PROCESSING, PLEASE WAIT..."
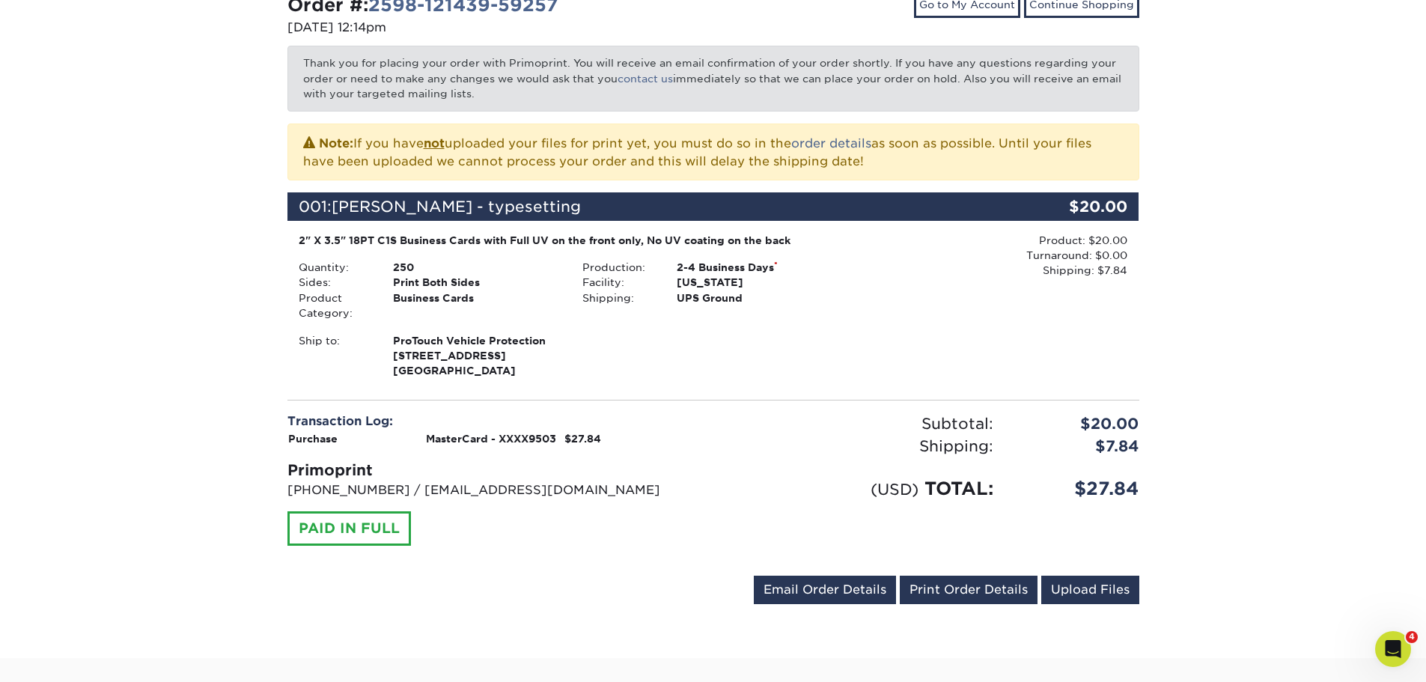
scroll to position [299, 0]
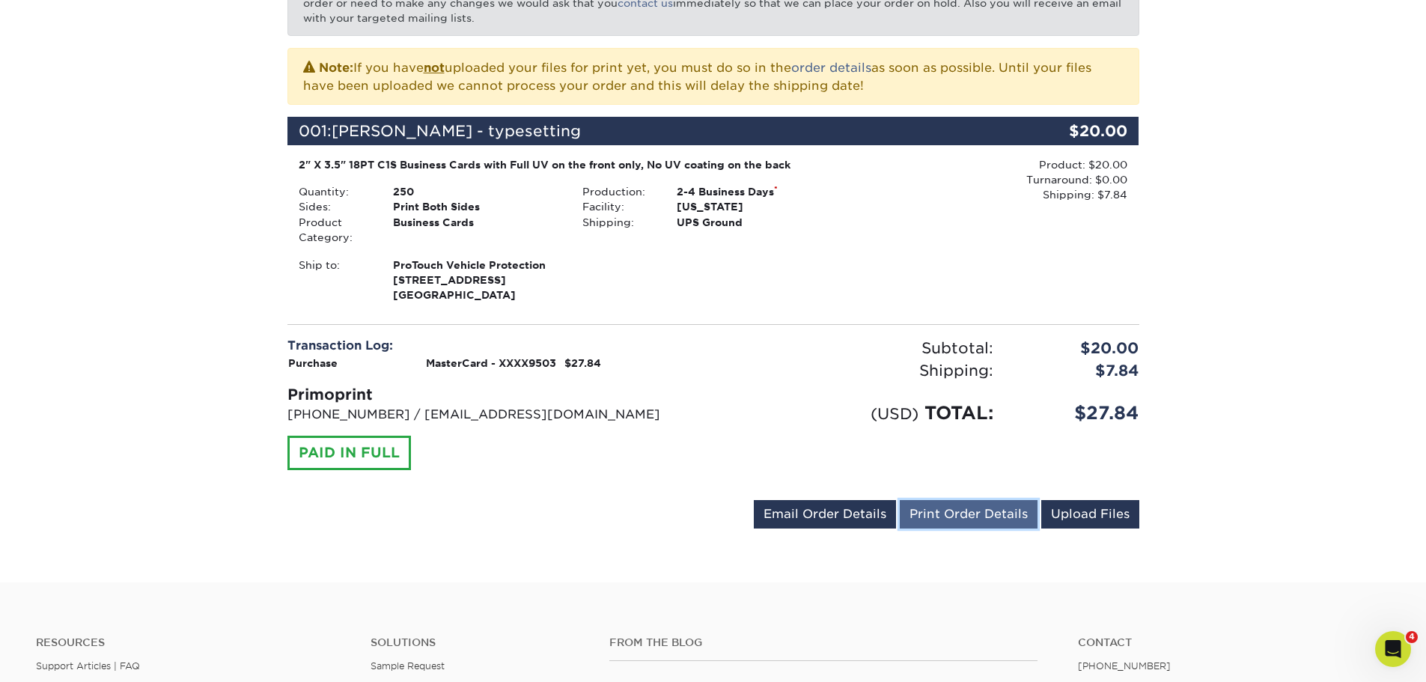
click at [976, 507] on link "Print Order Details" at bounding box center [968, 514] width 138 height 28
click at [1386, 635] on icon "Open Intercom Messenger" at bounding box center [1390, 647] width 25 height 25
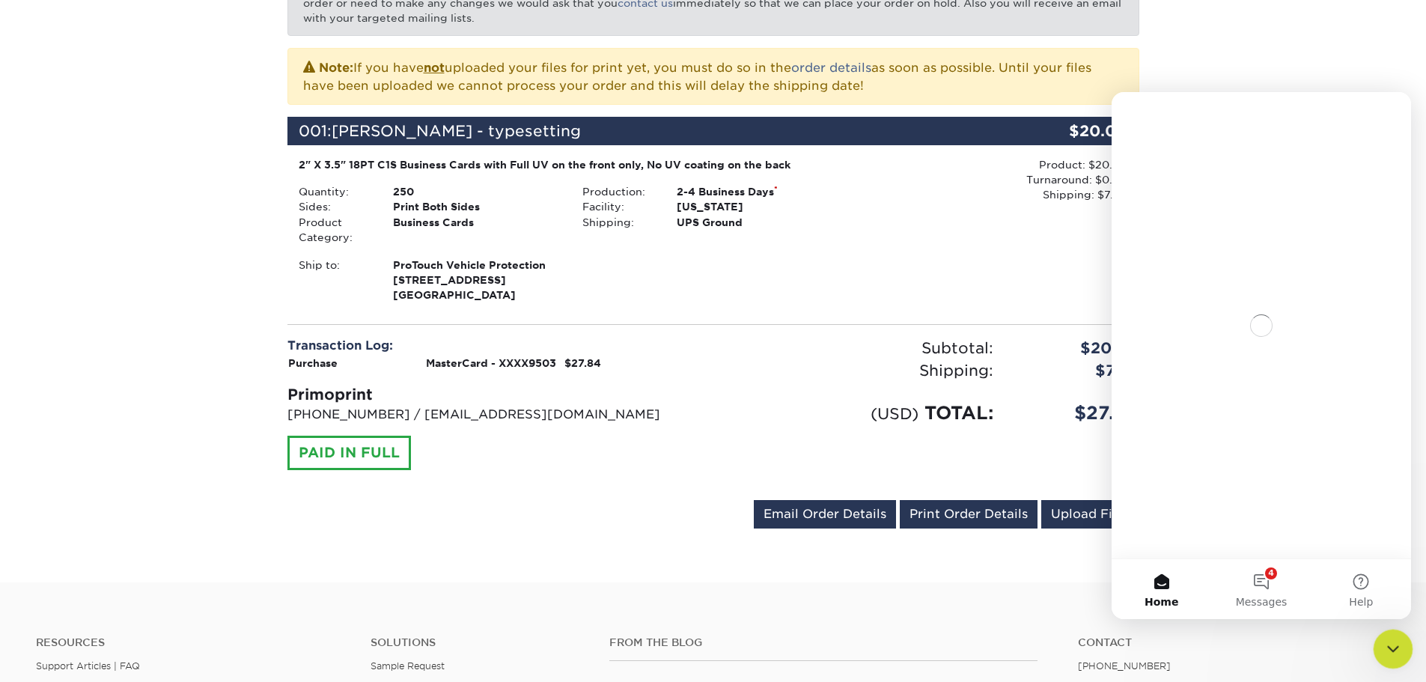
scroll to position [0, 0]
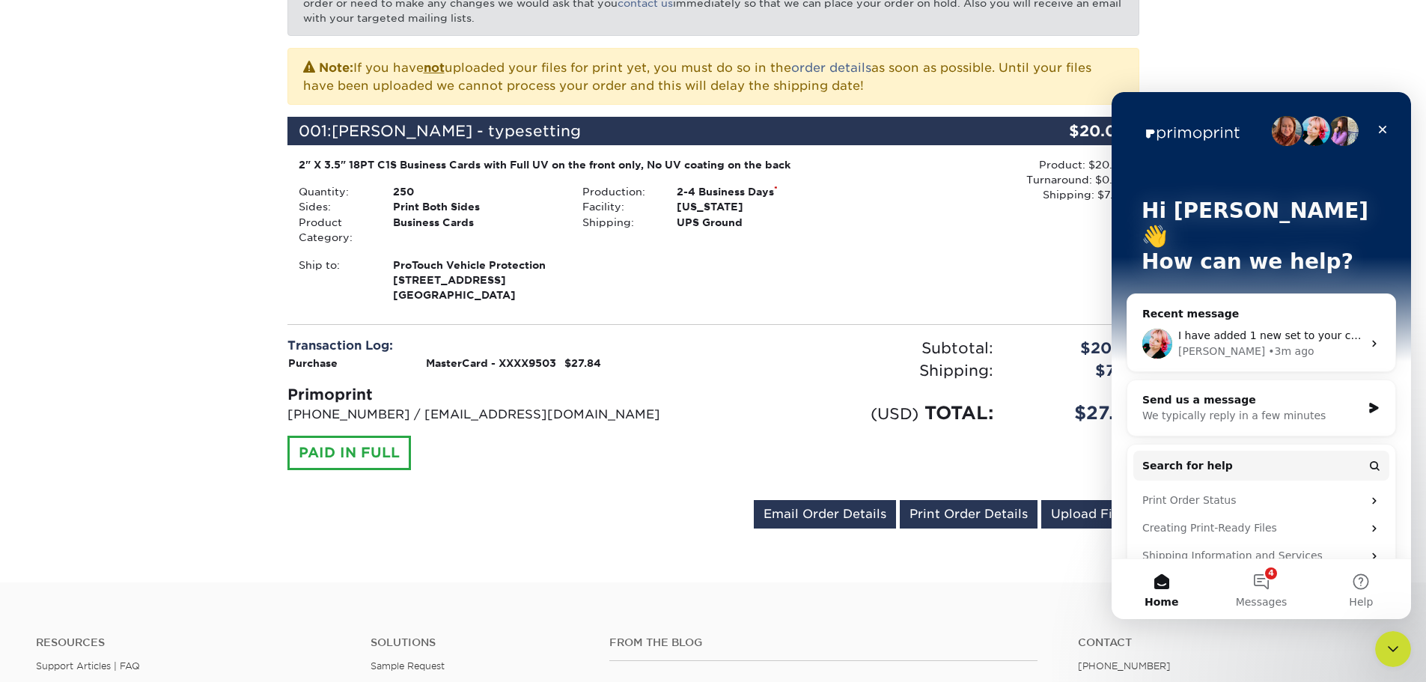
click at [1232, 316] on div "I have added 1 new set to your cart. Please review all specifications to ensure…" at bounding box center [1261, 343] width 268 height 55
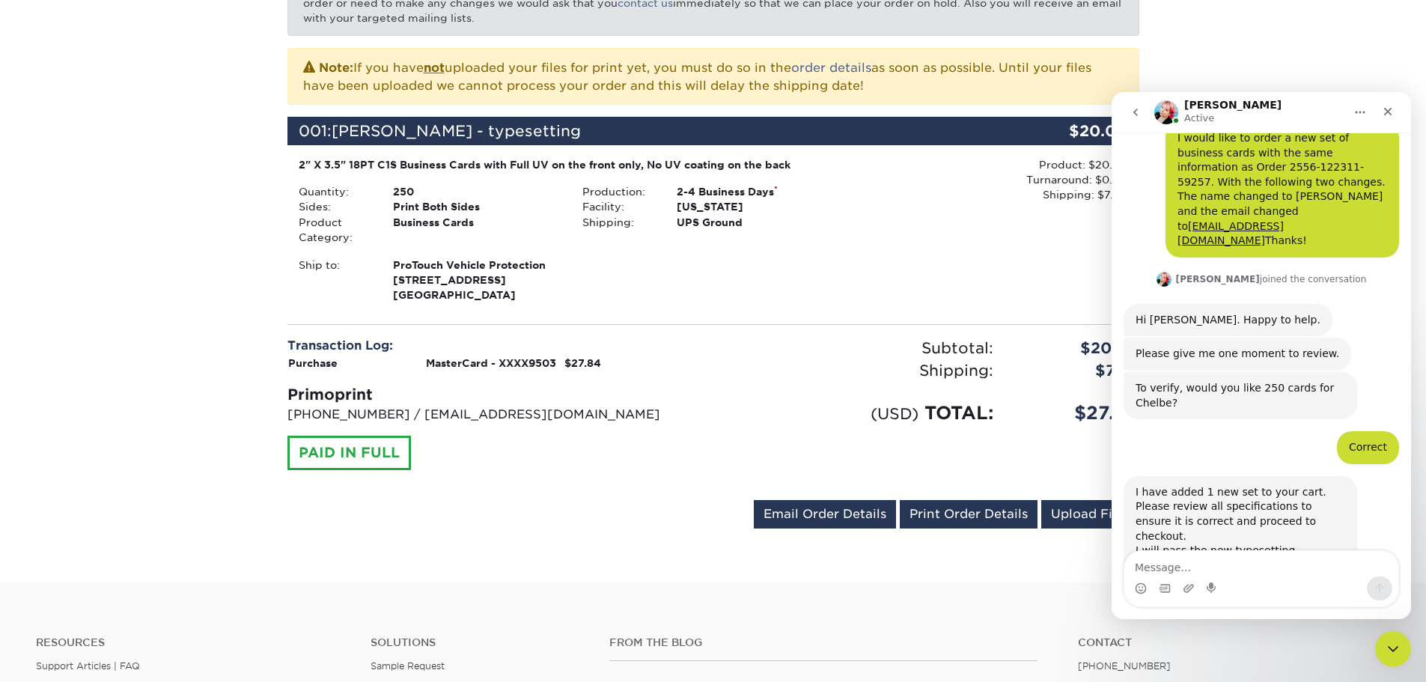
scroll to position [147, 0]
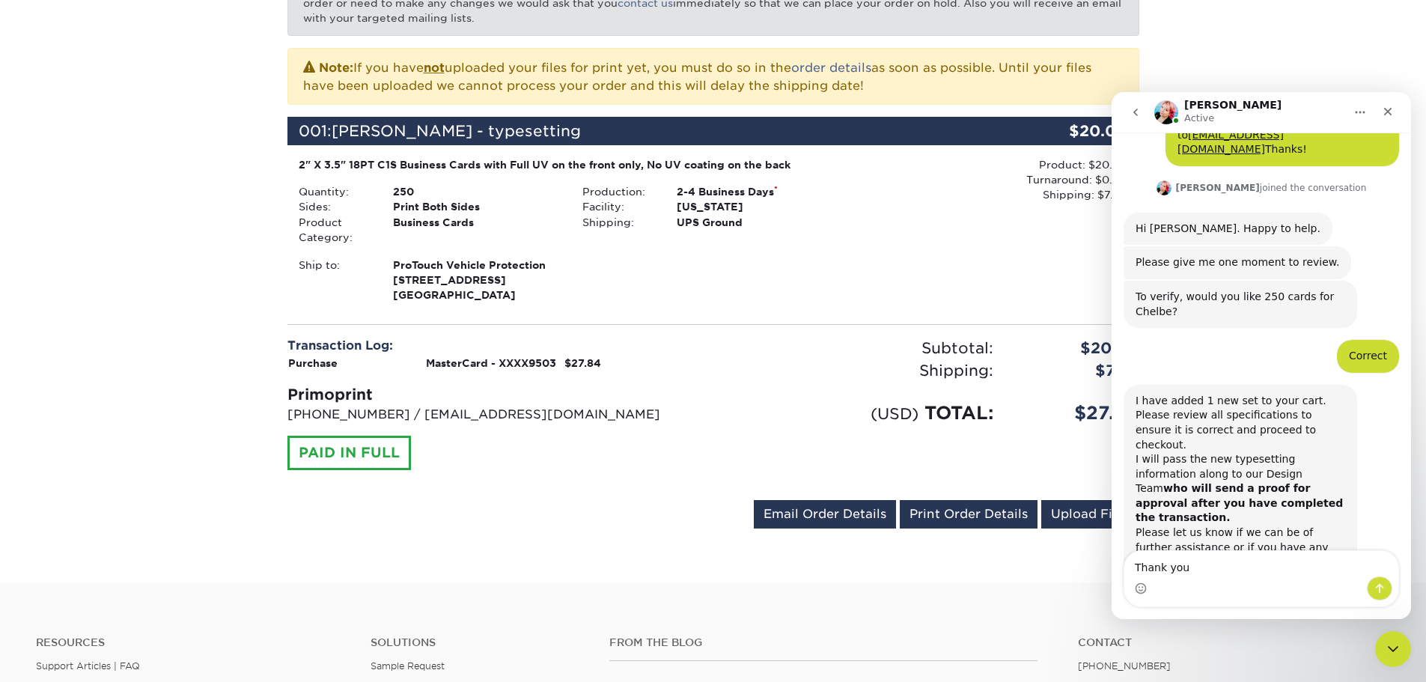
type textarea "Thank you!"
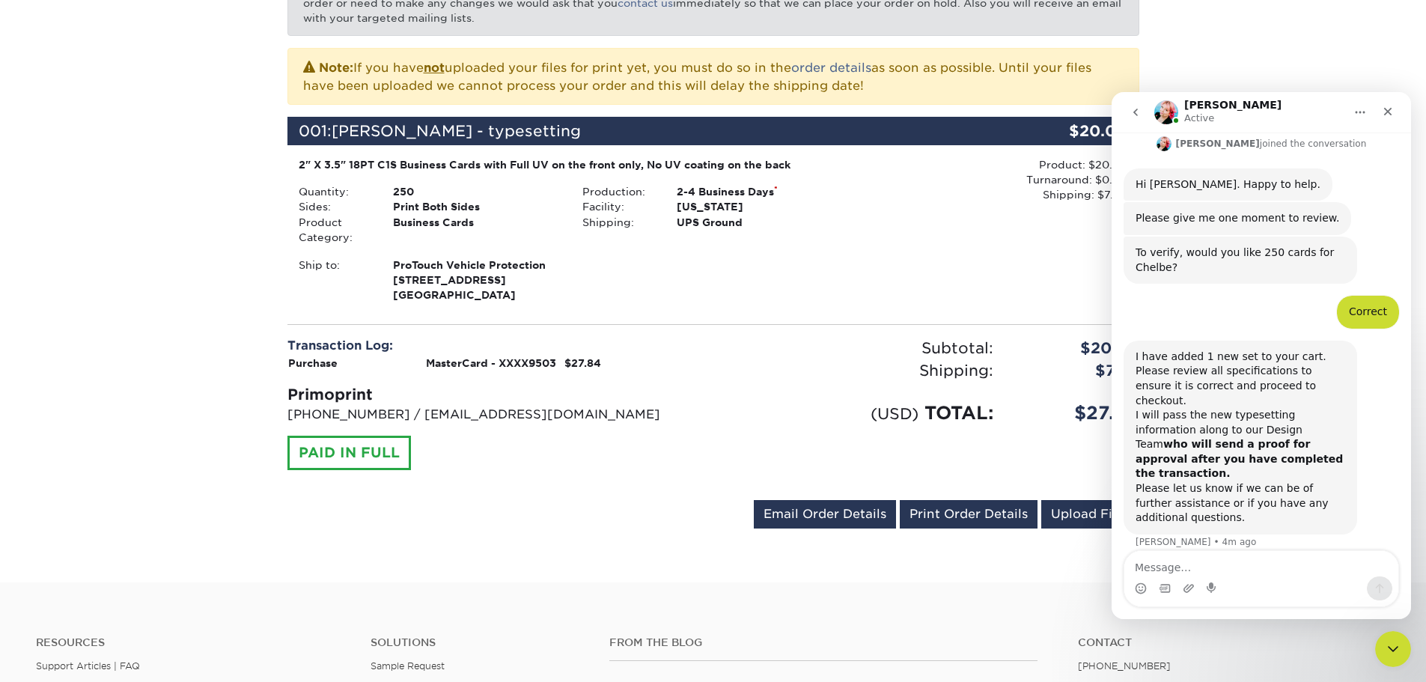
scroll to position [192, 0]
click at [1293, 34] on div "Your order has been placed! Order #: 2598-121439-59257 09/08/2025 12:14pm Go to…" at bounding box center [713, 209] width 1426 height 746
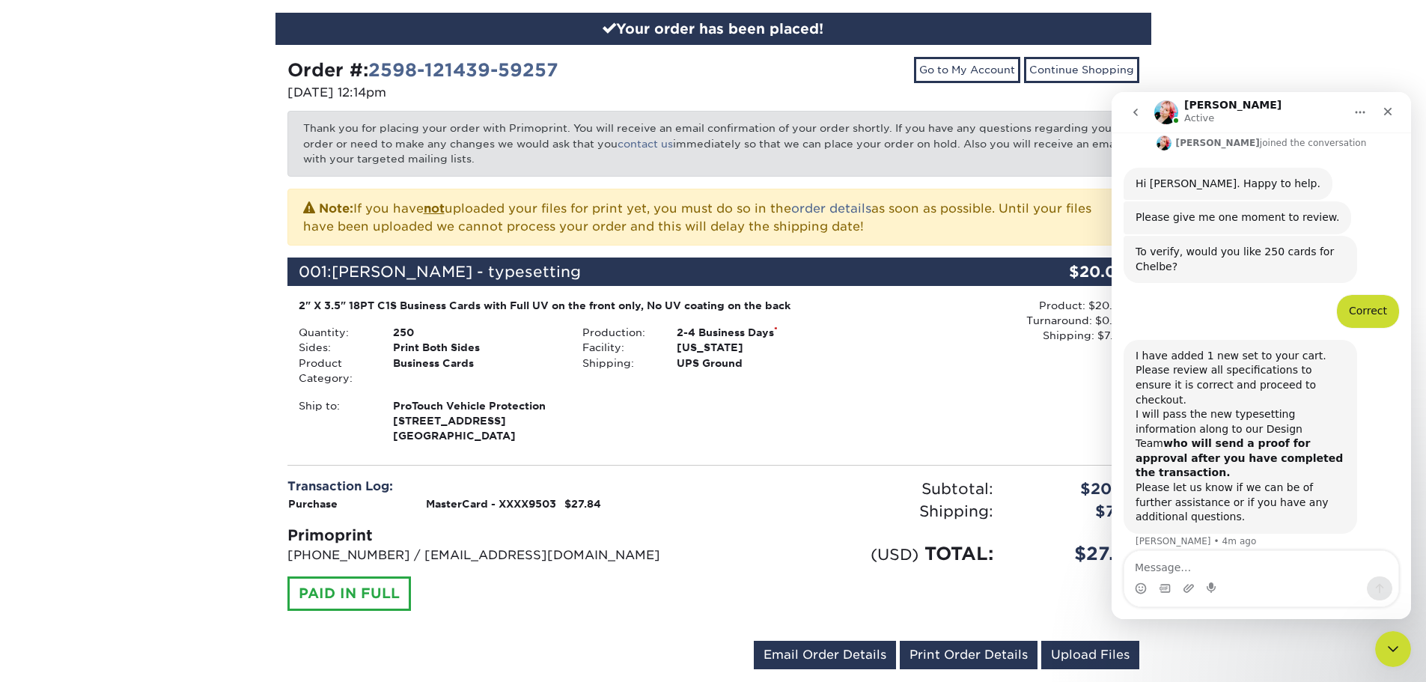
scroll to position [0, 0]
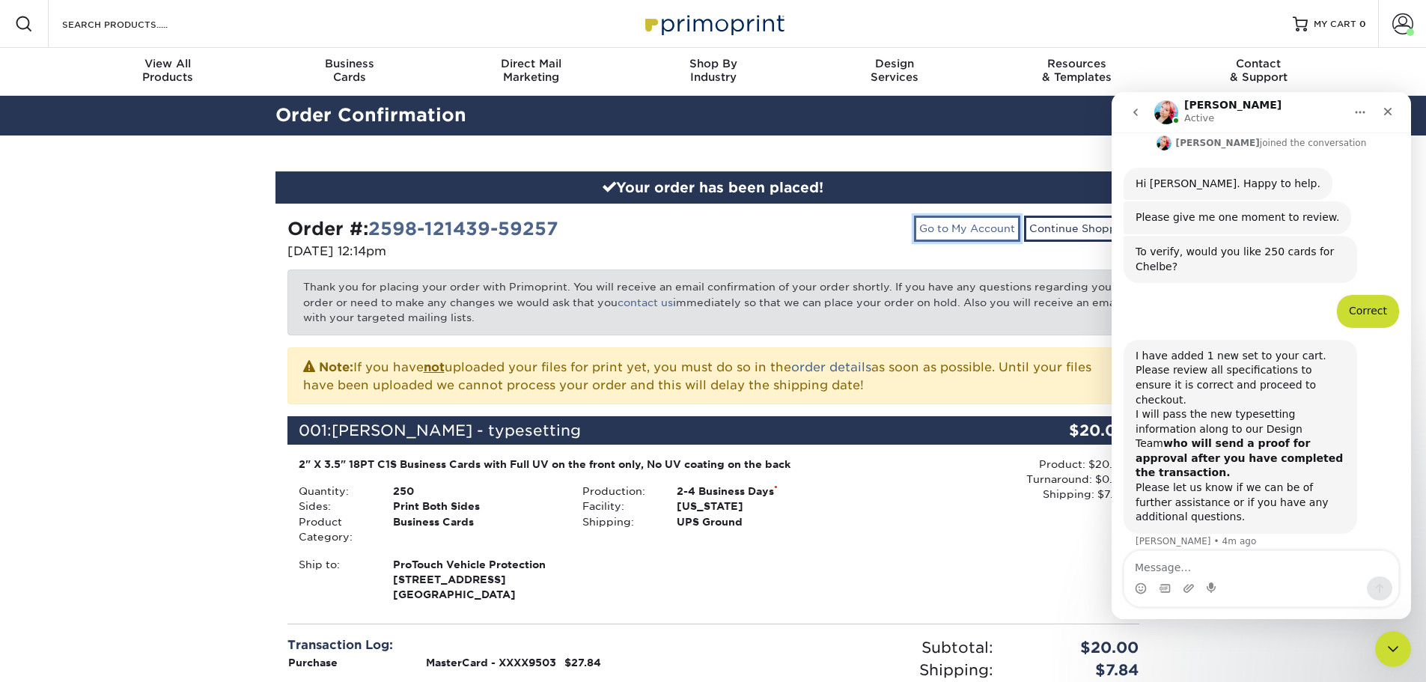
click at [962, 230] on link "Go to My Account" at bounding box center [967, 228] width 106 height 25
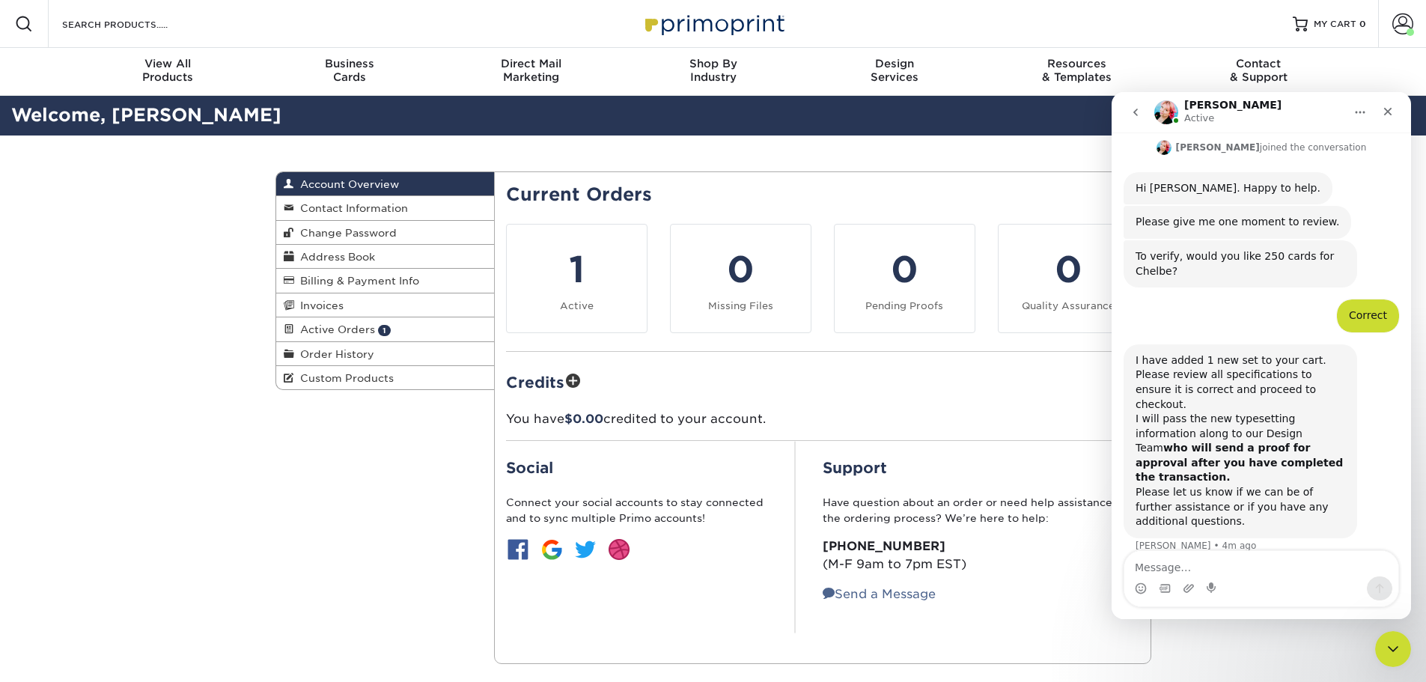
scroll to position [192, 0]
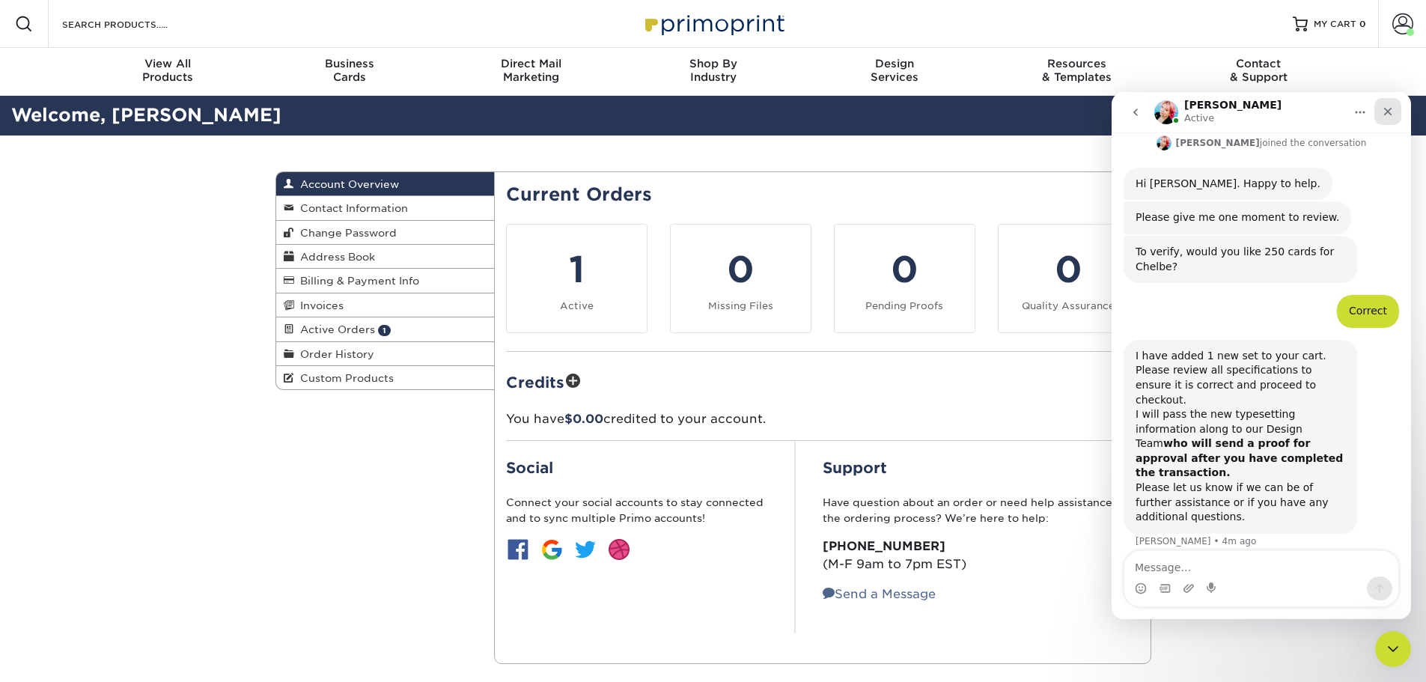
click at [1393, 111] on icon "Close" at bounding box center [1387, 112] width 12 height 12
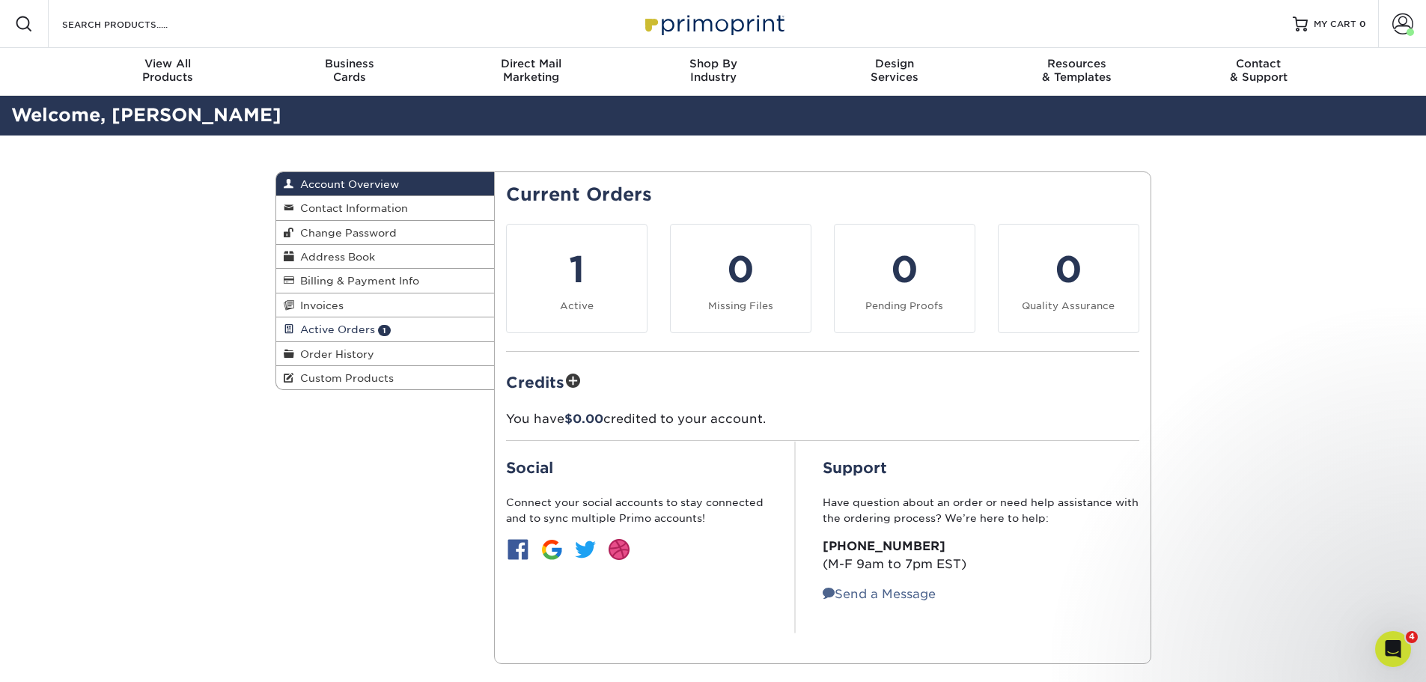
click at [349, 329] on span "Active Orders" at bounding box center [334, 329] width 81 height 12
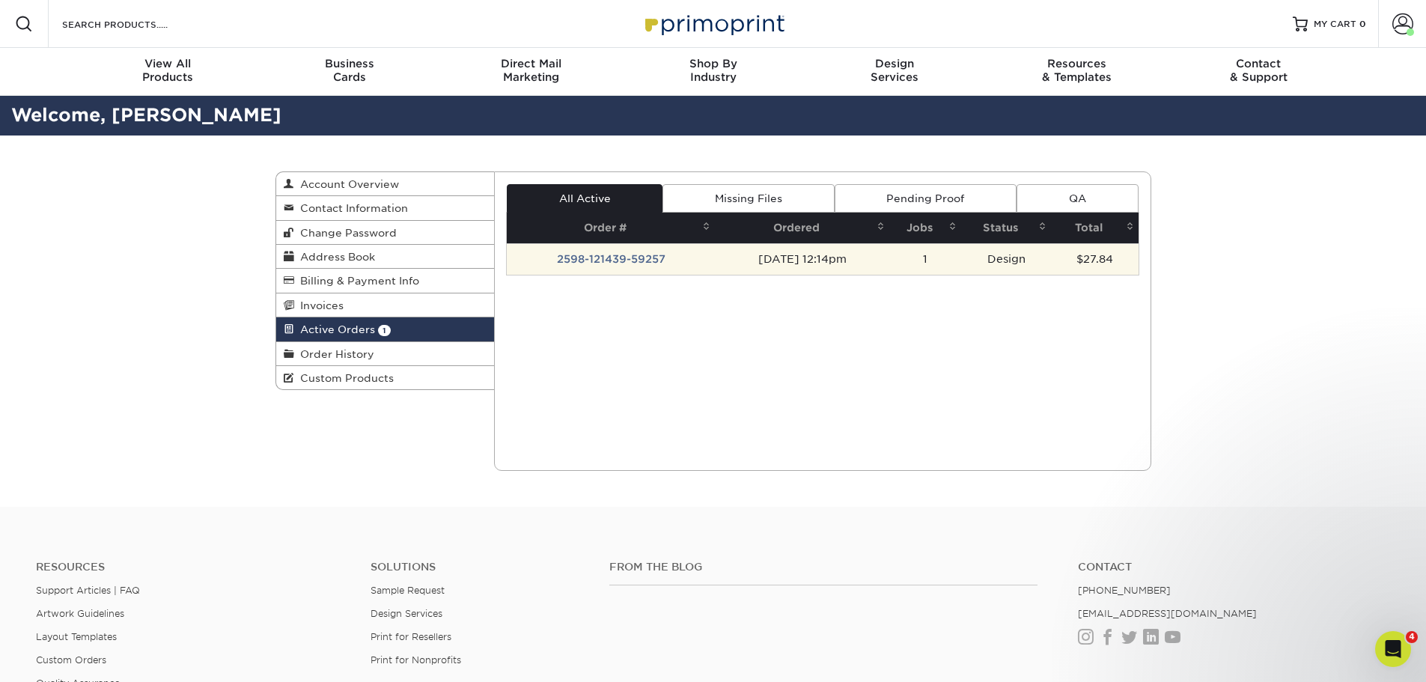
click at [584, 253] on td "2598-121439-59257" at bounding box center [611, 258] width 208 height 31
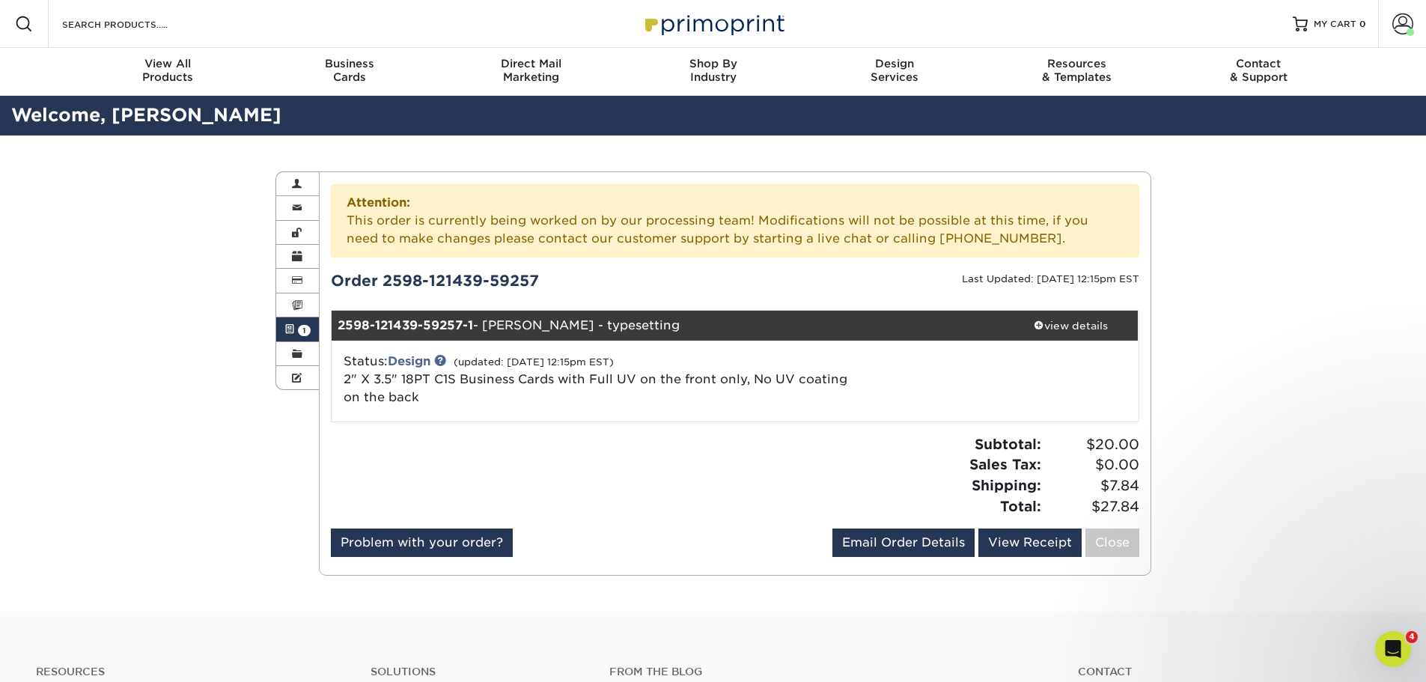
click at [285, 328] on span at bounding box center [289, 329] width 10 height 12
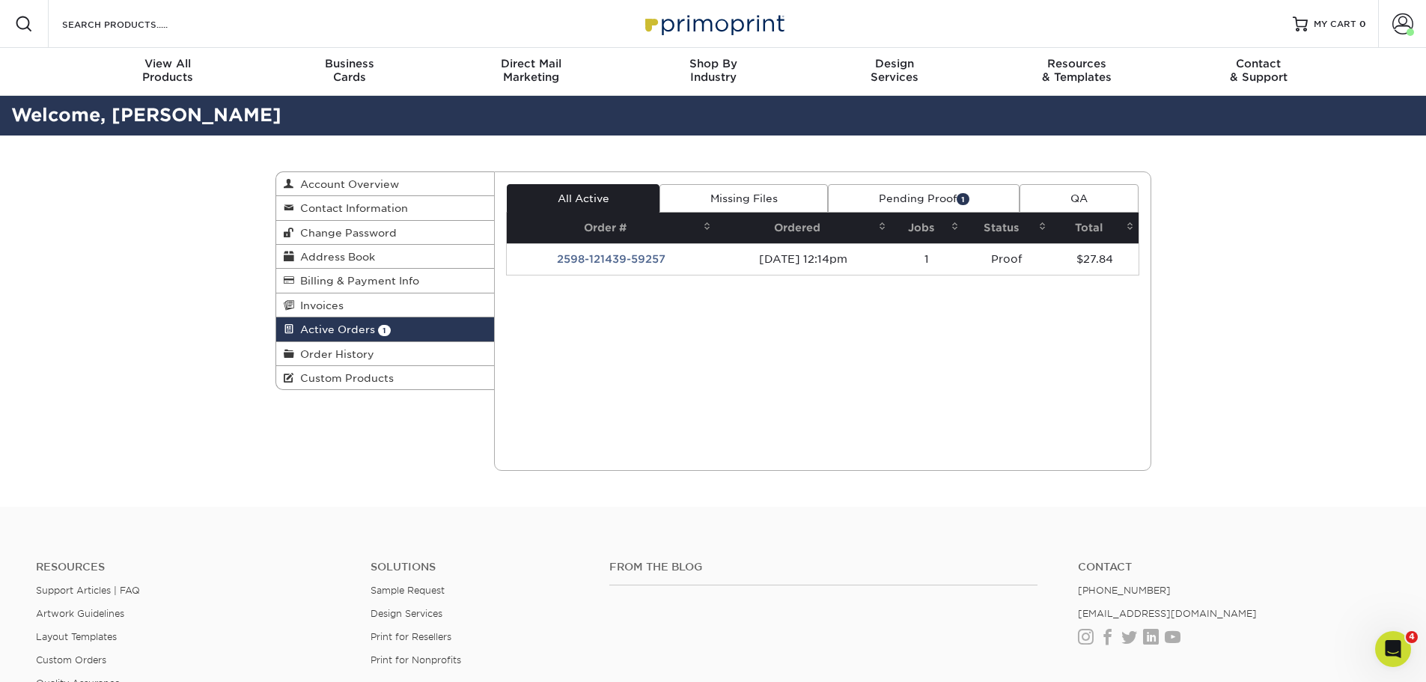
click at [916, 194] on link "Pending Proof 1" at bounding box center [924, 198] width 192 height 28
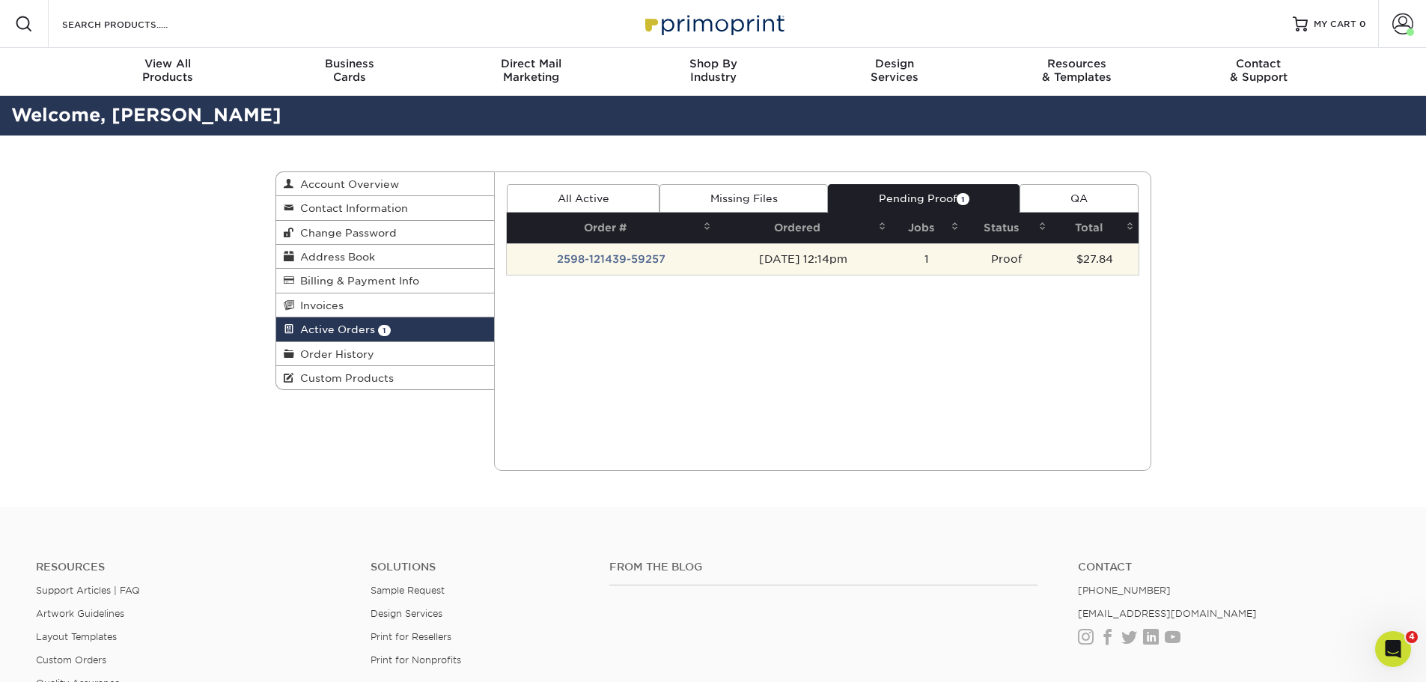
click at [598, 260] on td "2598-121439-59257" at bounding box center [611, 258] width 209 height 31
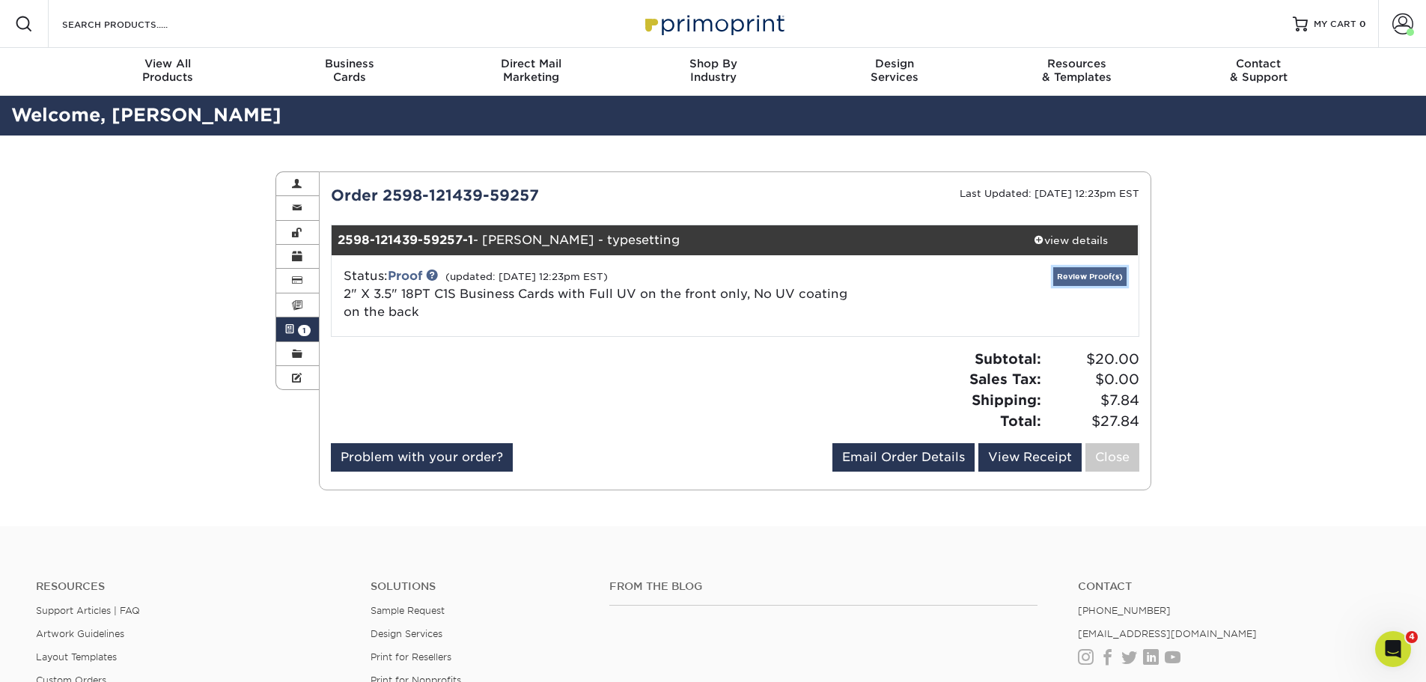
click at [1070, 272] on link "Review Proof(s)" at bounding box center [1089, 276] width 73 height 19
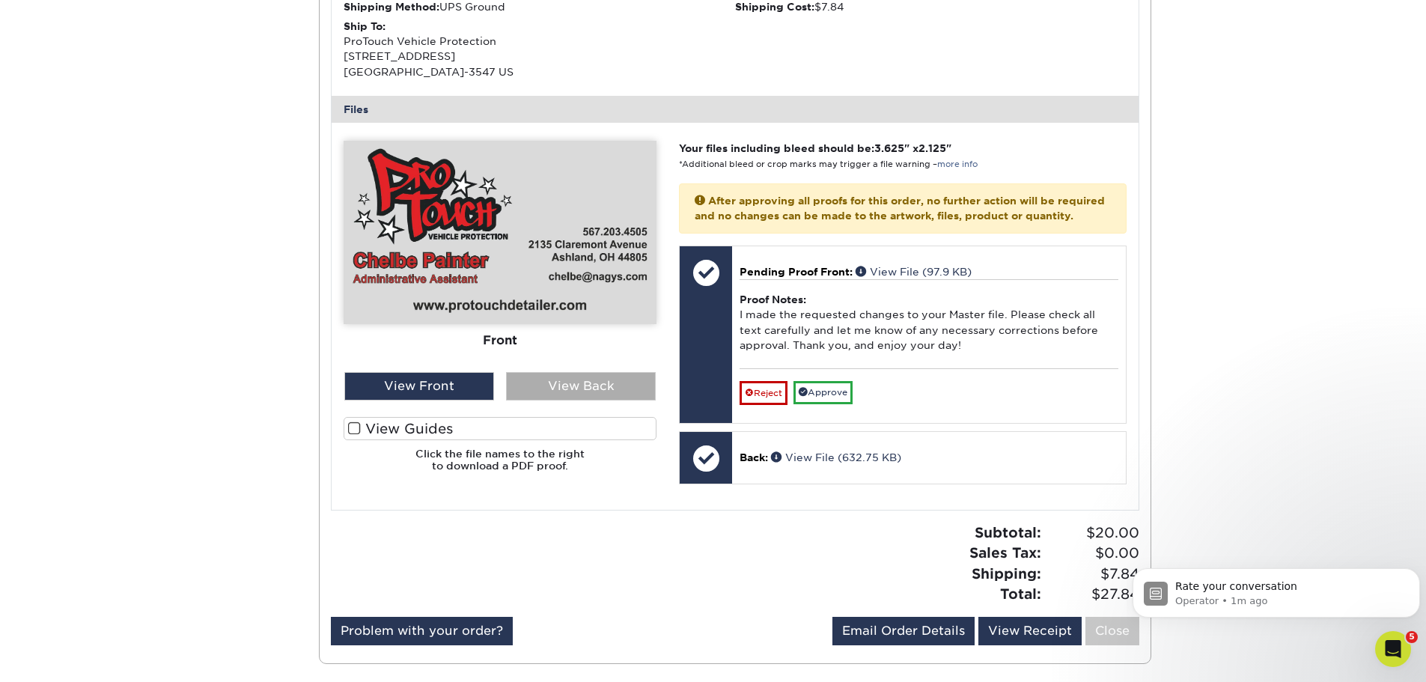
click at [634, 388] on div "View Back" at bounding box center [581, 386] width 150 height 28
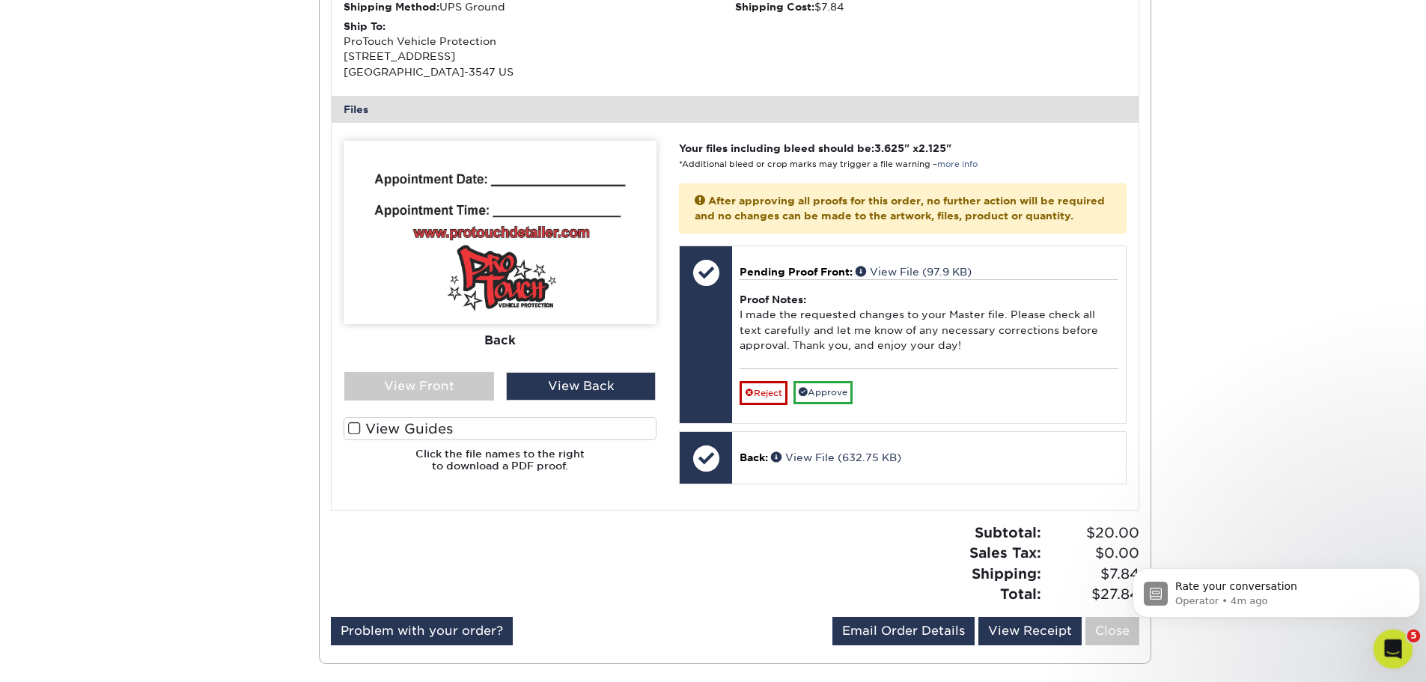
click at [1397, 647] on icon "Open Intercom Messenger" at bounding box center [1390, 647] width 25 height 25
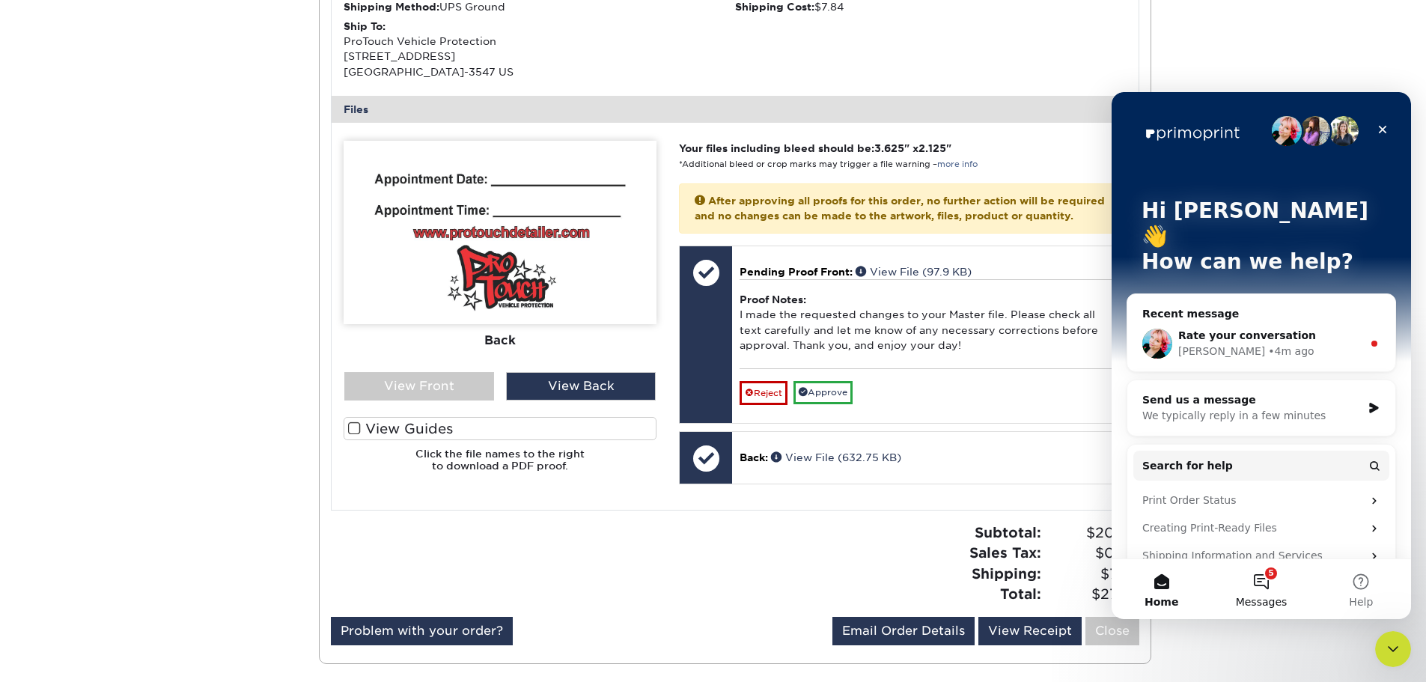
click at [1267, 581] on button "5 Messages" at bounding box center [1261, 589] width 100 height 60
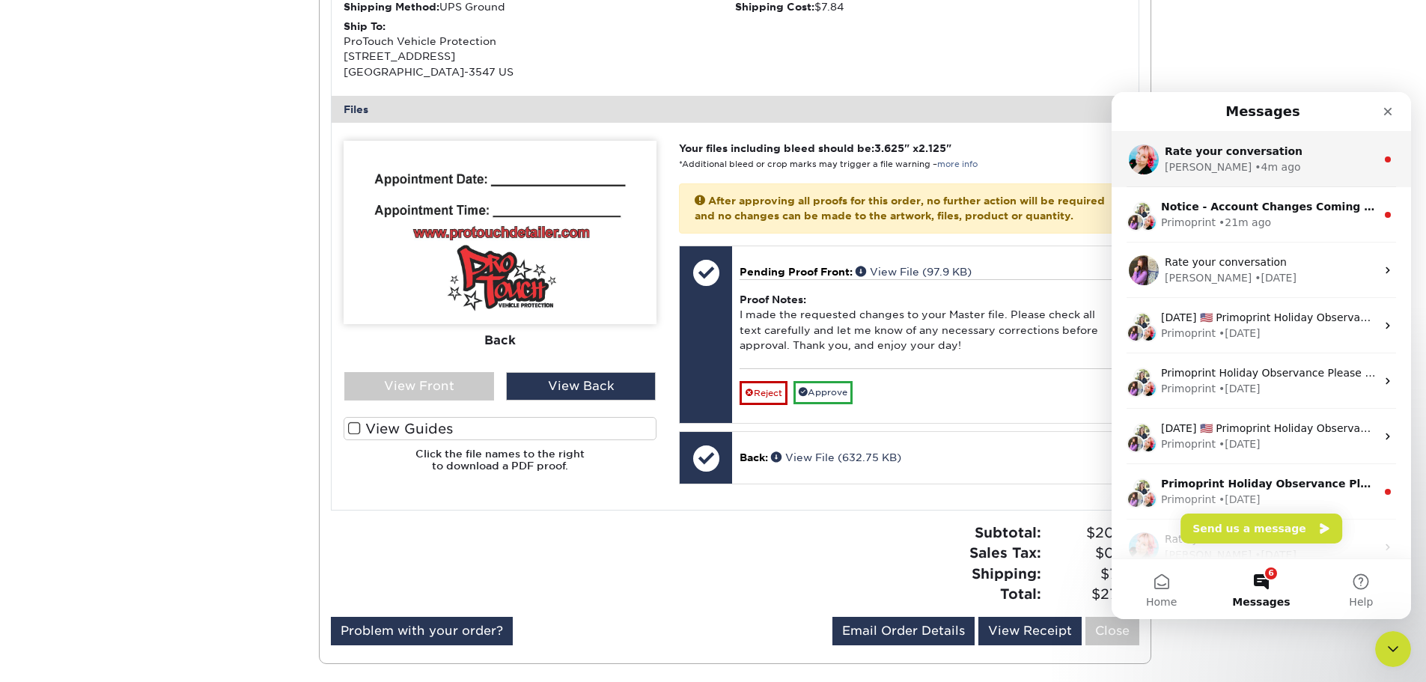
click at [1239, 166] on div "[PERSON_NAME] • 4m ago" at bounding box center [1269, 167] width 211 height 16
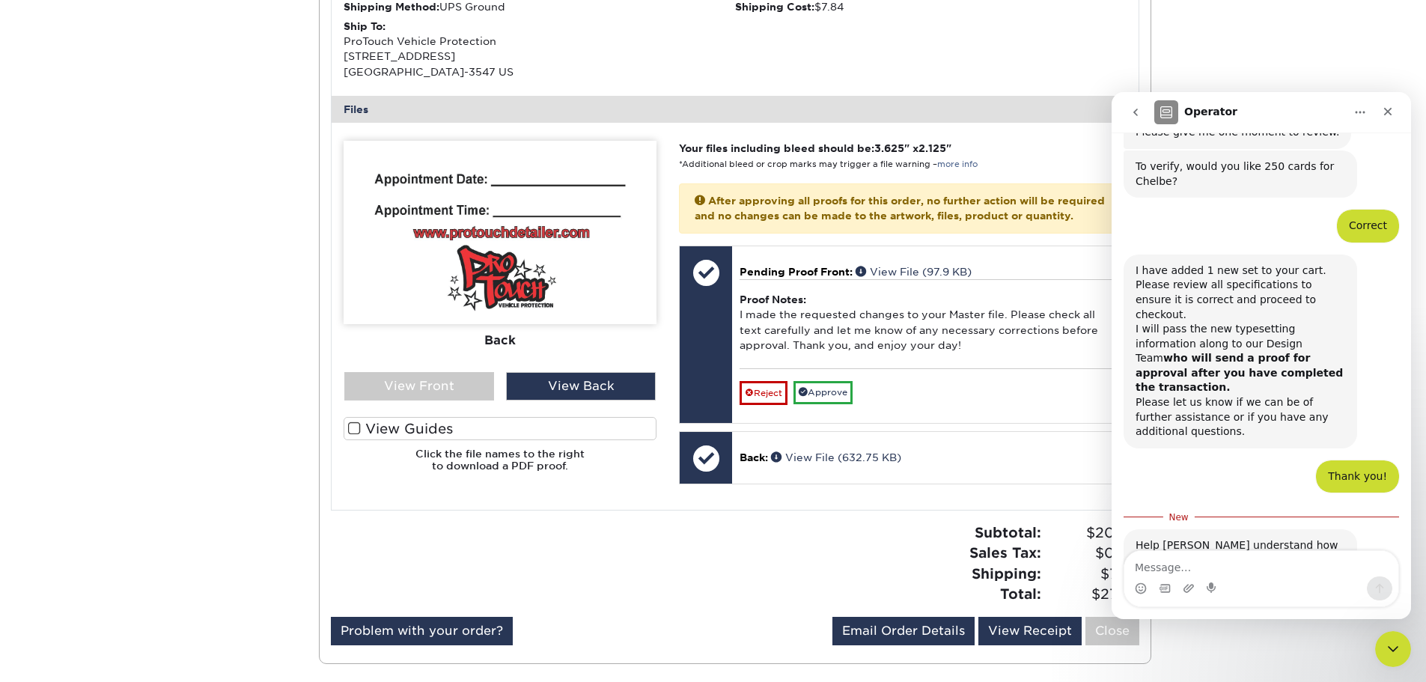
scroll to position [337, 0]
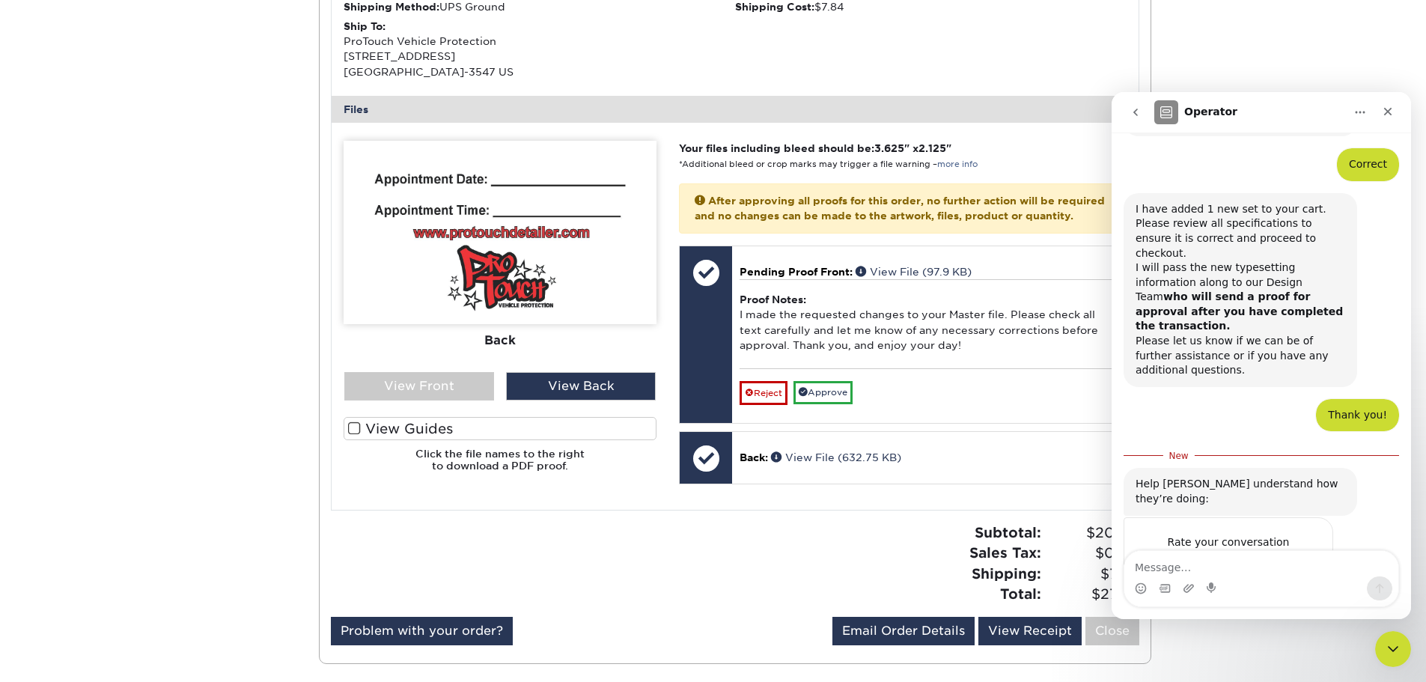
click at [1305, 558] on span "Amazing" at bounding box center [1298, 571] width 27 height 27
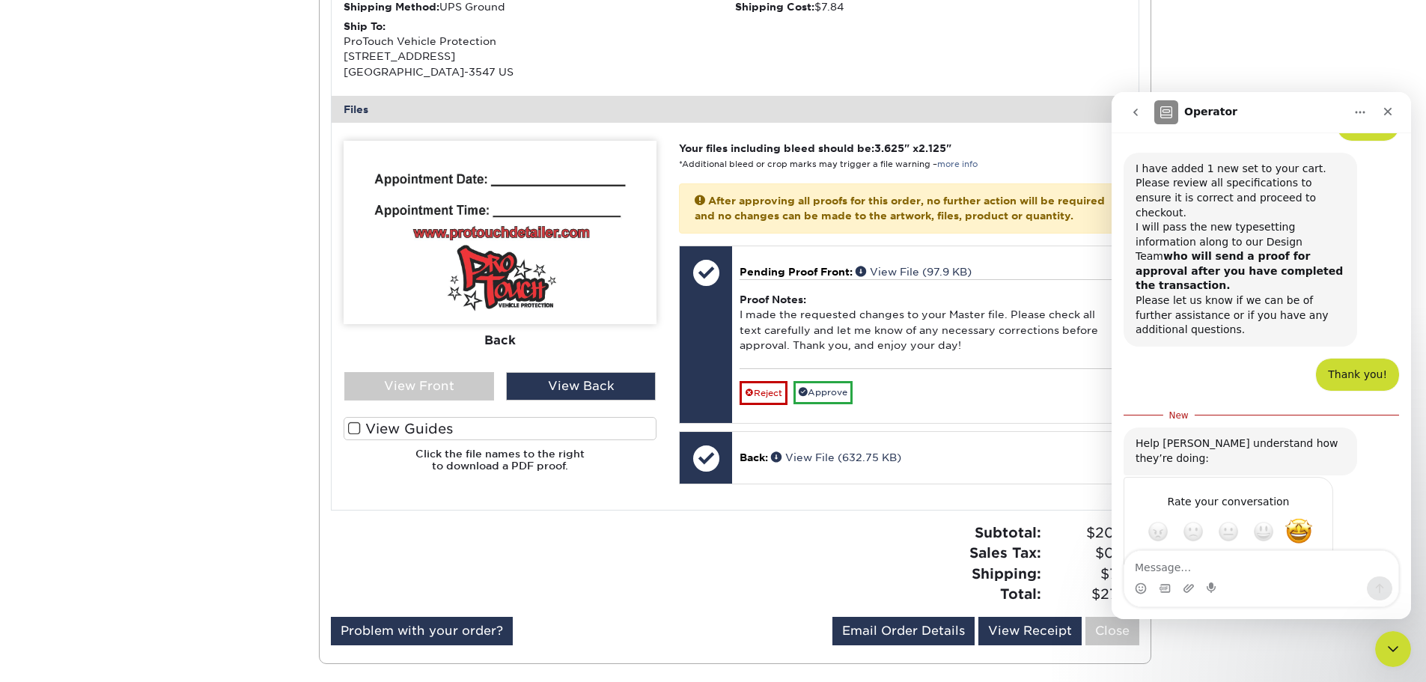
click at [1304, 570] on div "Submit" at bounding box center [1306, 585] width 30 height 30
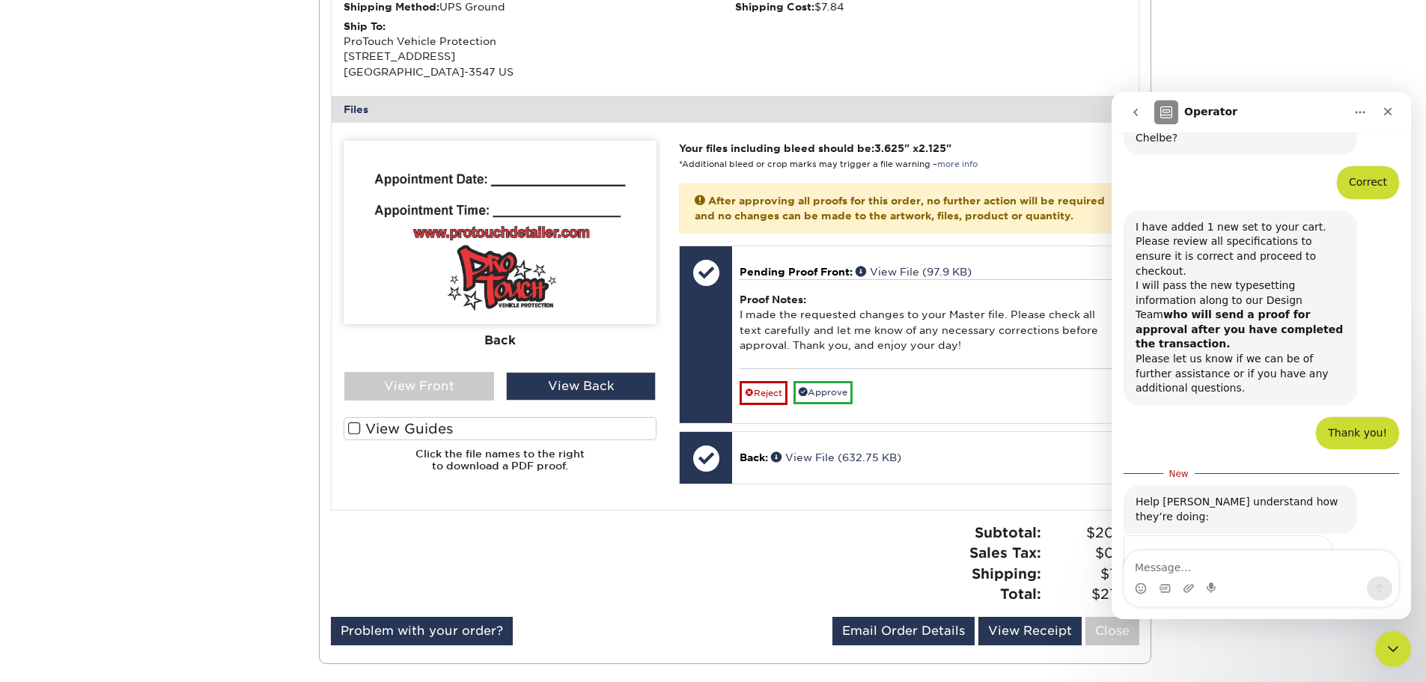
click at [1140, 111] on icon "go back" at bounding box center [1135, 112] width 12 height 12
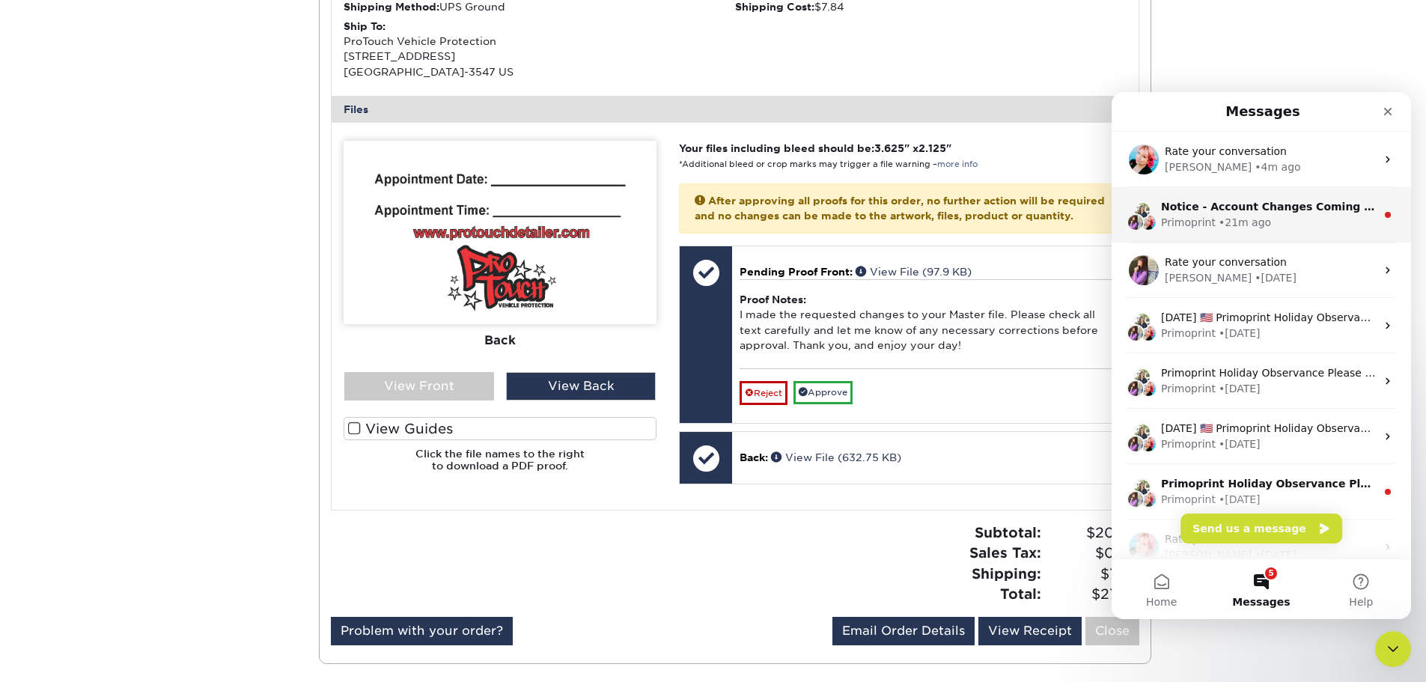
click at [1218, 227] on div "• 21m ago" at bounding box center [1244, 223] width 52 height 16
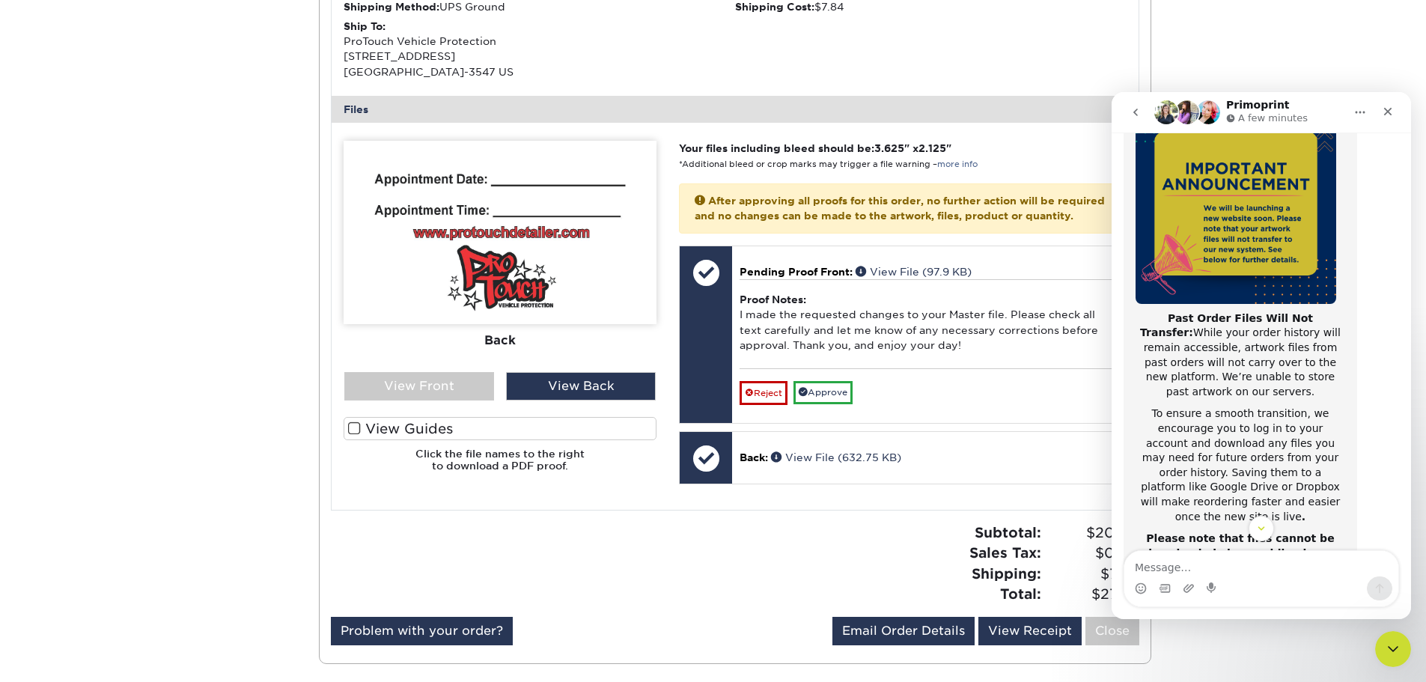
scroll to position [237, 0]
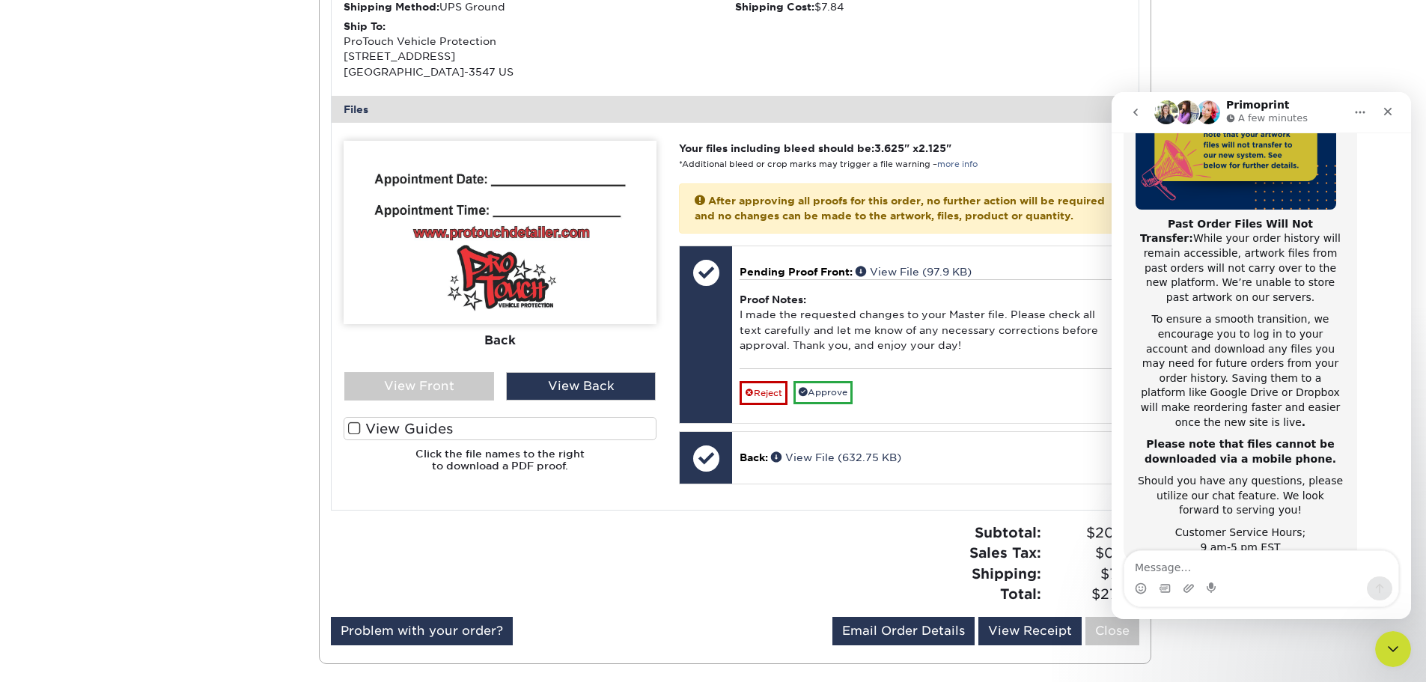
click at [1134, 109] on icon "go back" at bounding box center [1135, 112] width 12 height 12
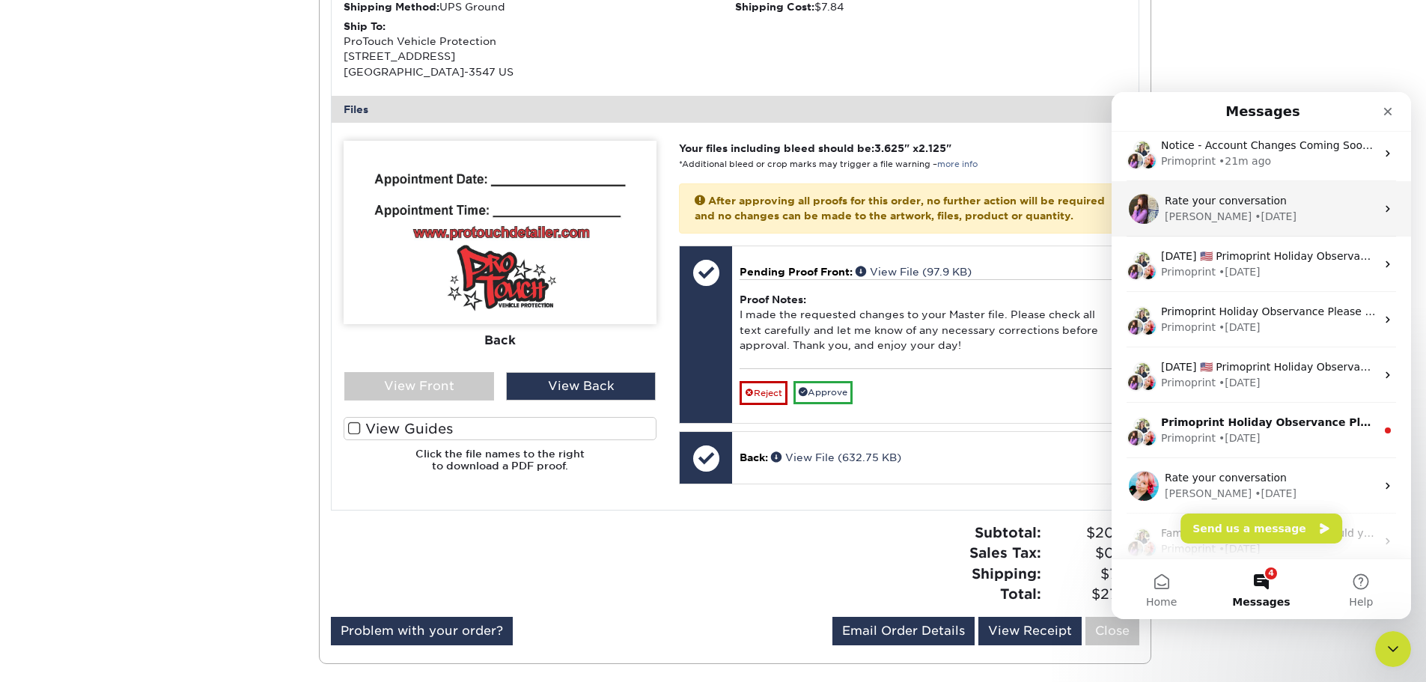
scroll to position [150, 0]
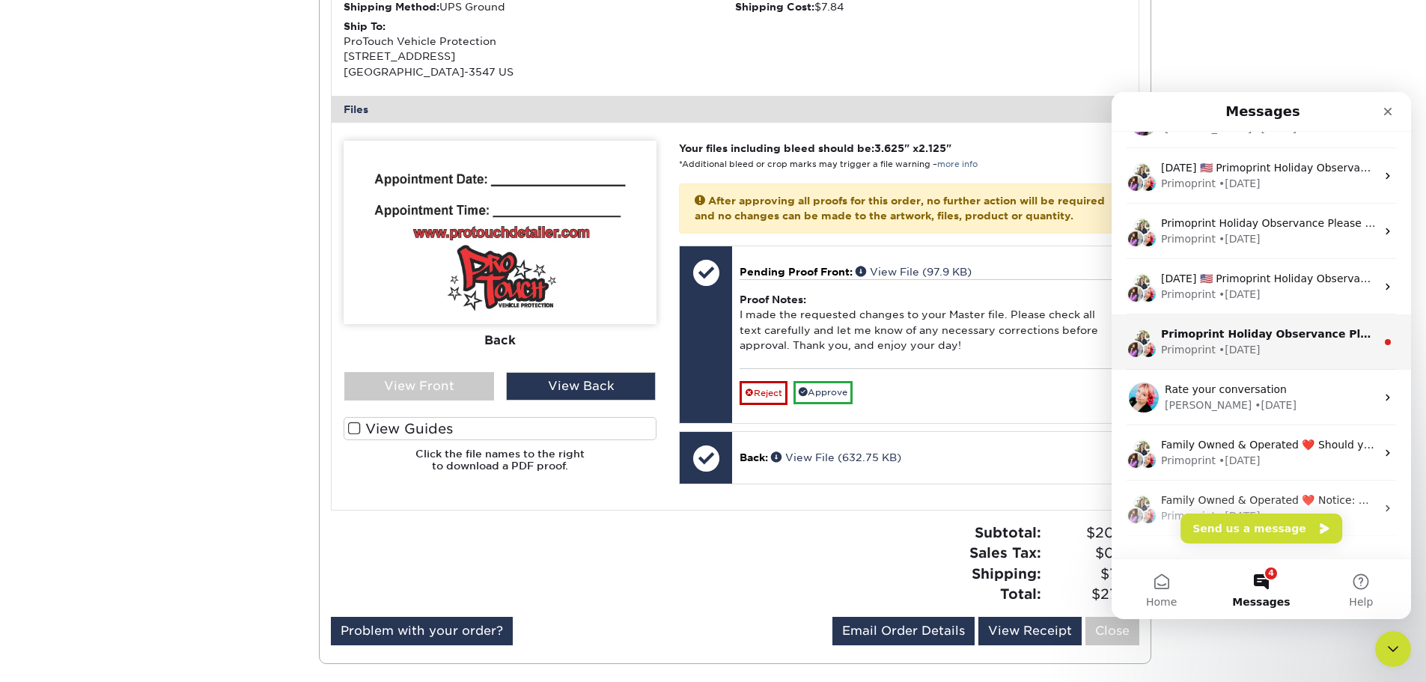
click at [1259, 346] on div "Primoprint • [DATE]" at bounding box center [1268, 350] width 215 height 16
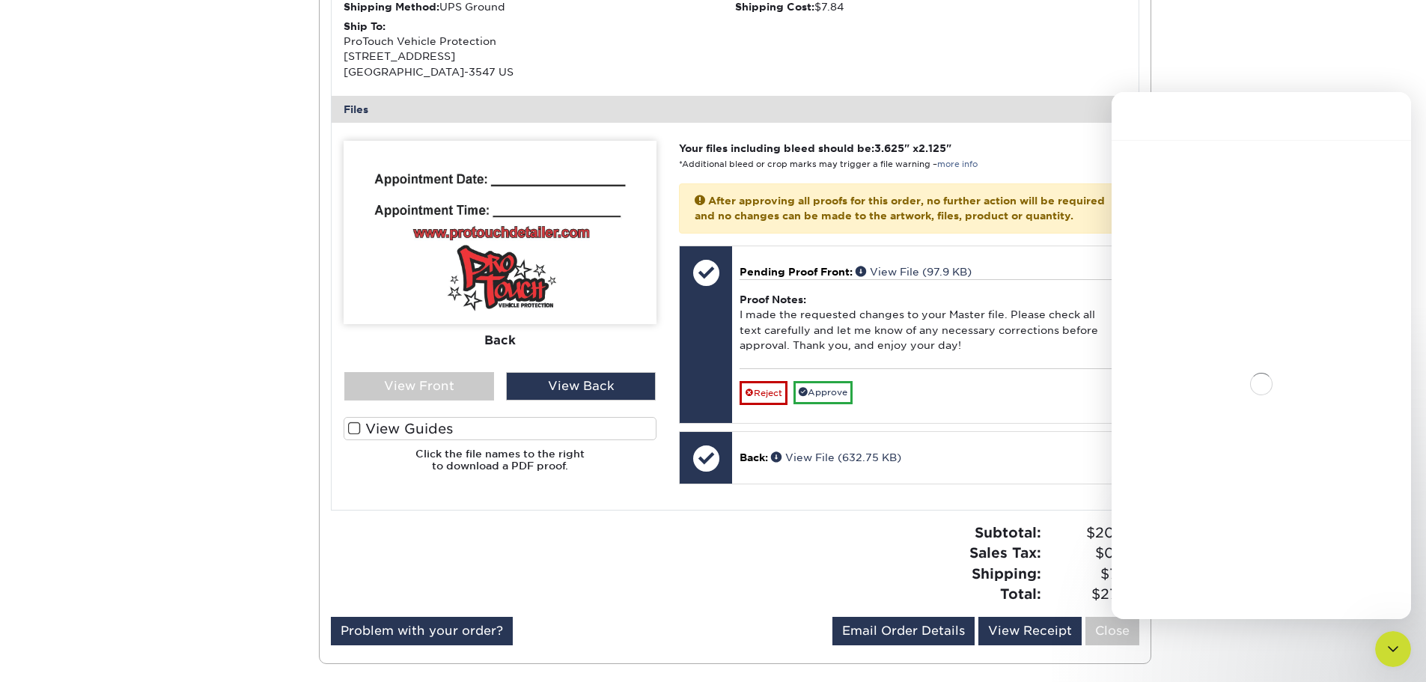
scroll to position [126, 0]
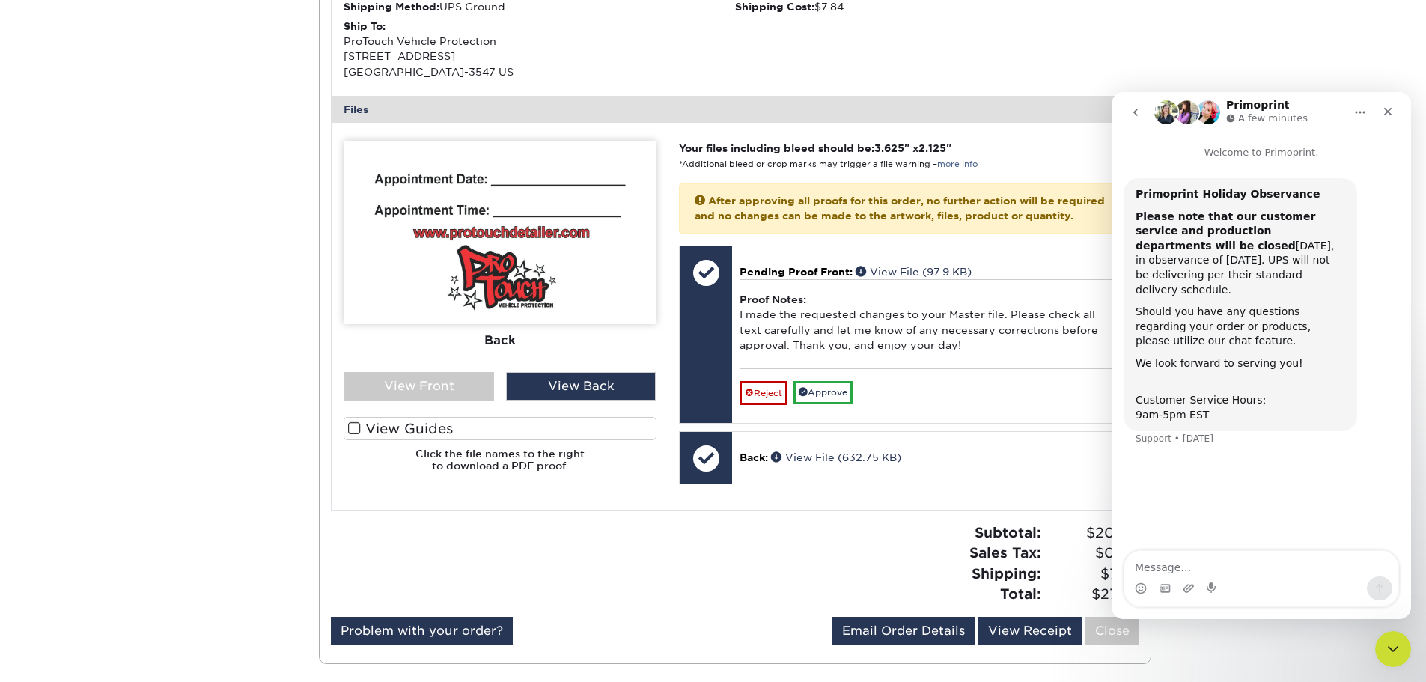
click at [1136, 113] on icon "go back" at bounding box center [1135, 112] width 12 height 12
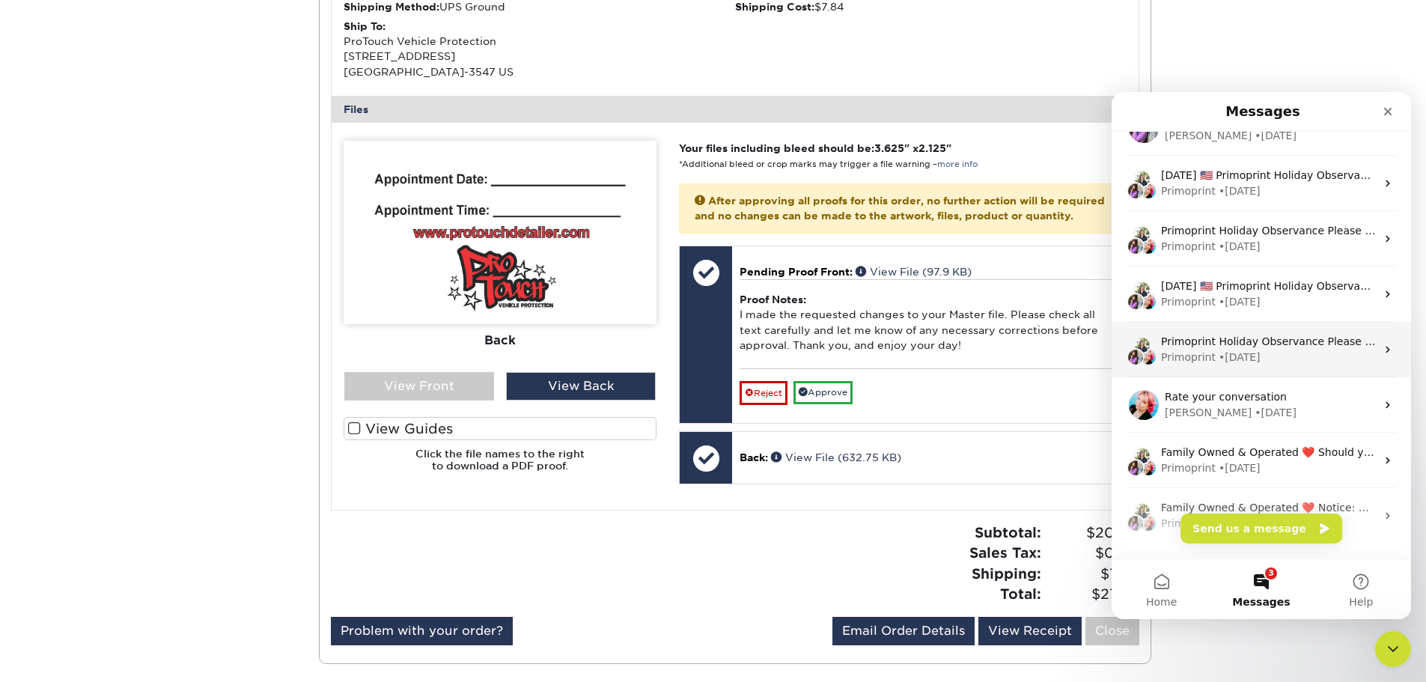
scroll to position [0, 0]
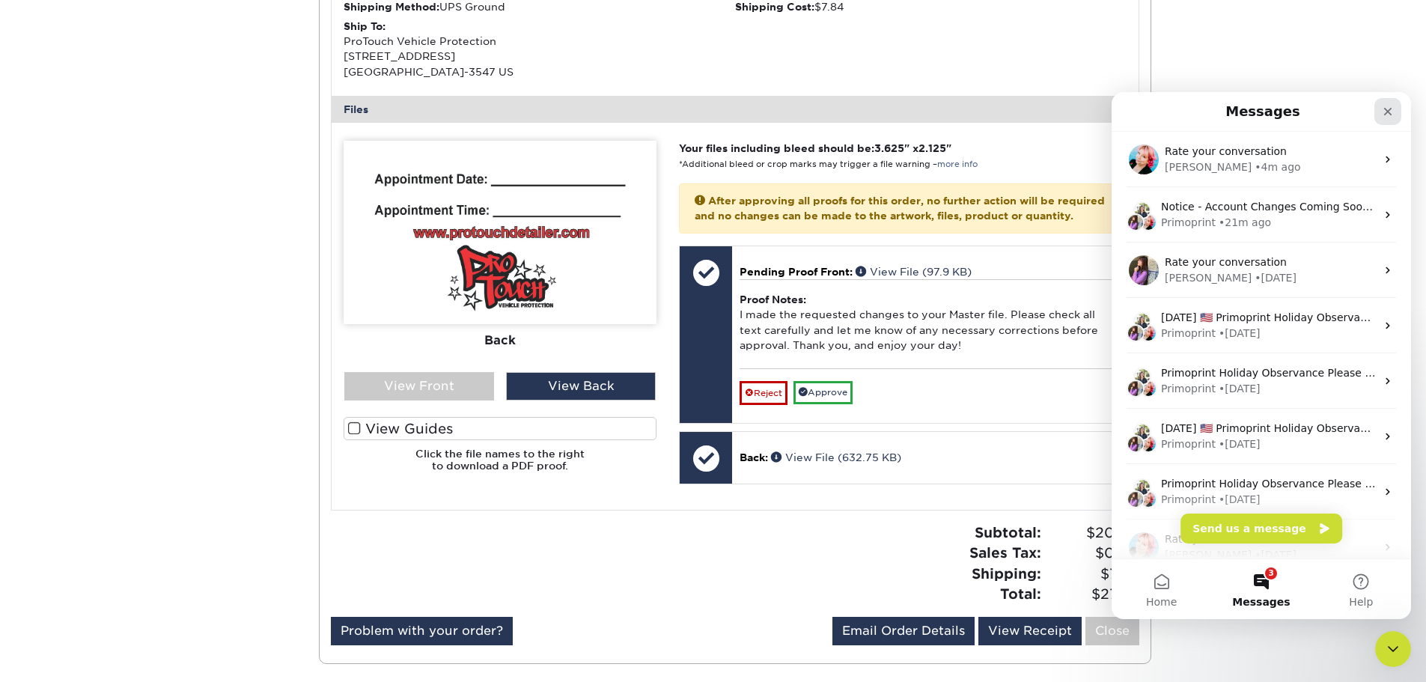
click at [1386, 113] on icon "Close" at bounding box center [1388, 112] width 8 height 8
